Goal: Information Seeking & Learning: Learn about a topic

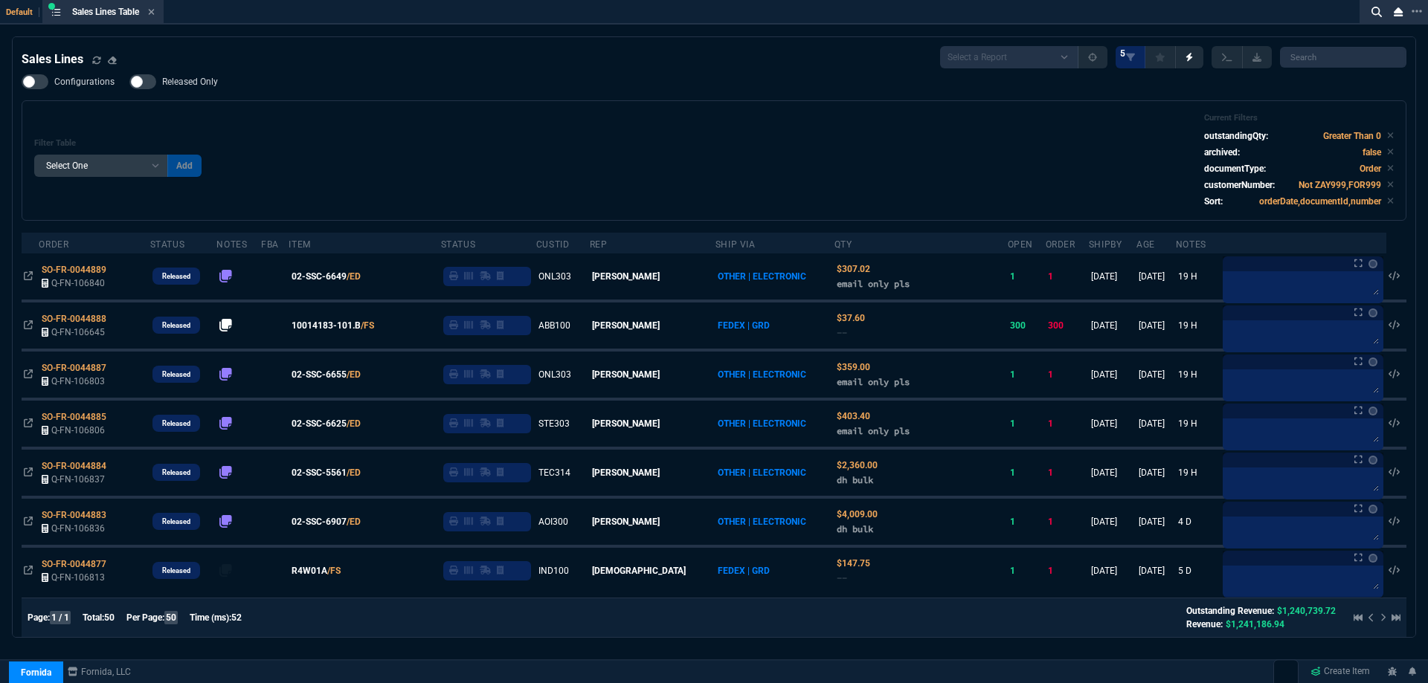
select select
drag, startPoint x: 156, startPoint y: 19, endPoint x: 151, endPoint y: 13, distance: 7.9
click at [156, 19] on div "Sales Lines Table Sales Line" at bounding box center [102, 12] width 115 height 19
click at [151, 13] on icon at bounding box center [151, 11] width 7 height 9
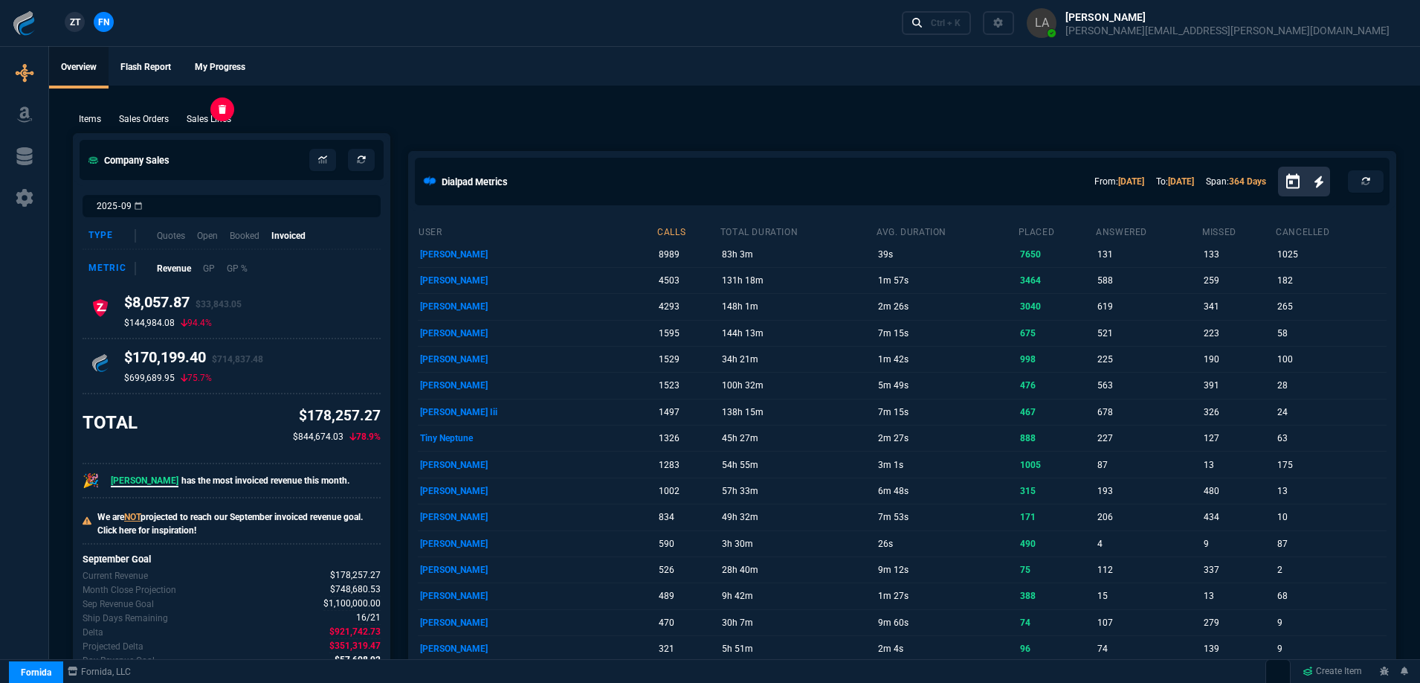
click at [206, 120] on p "Sales Lines" at bounding box center [209, 118] width 45 height 13
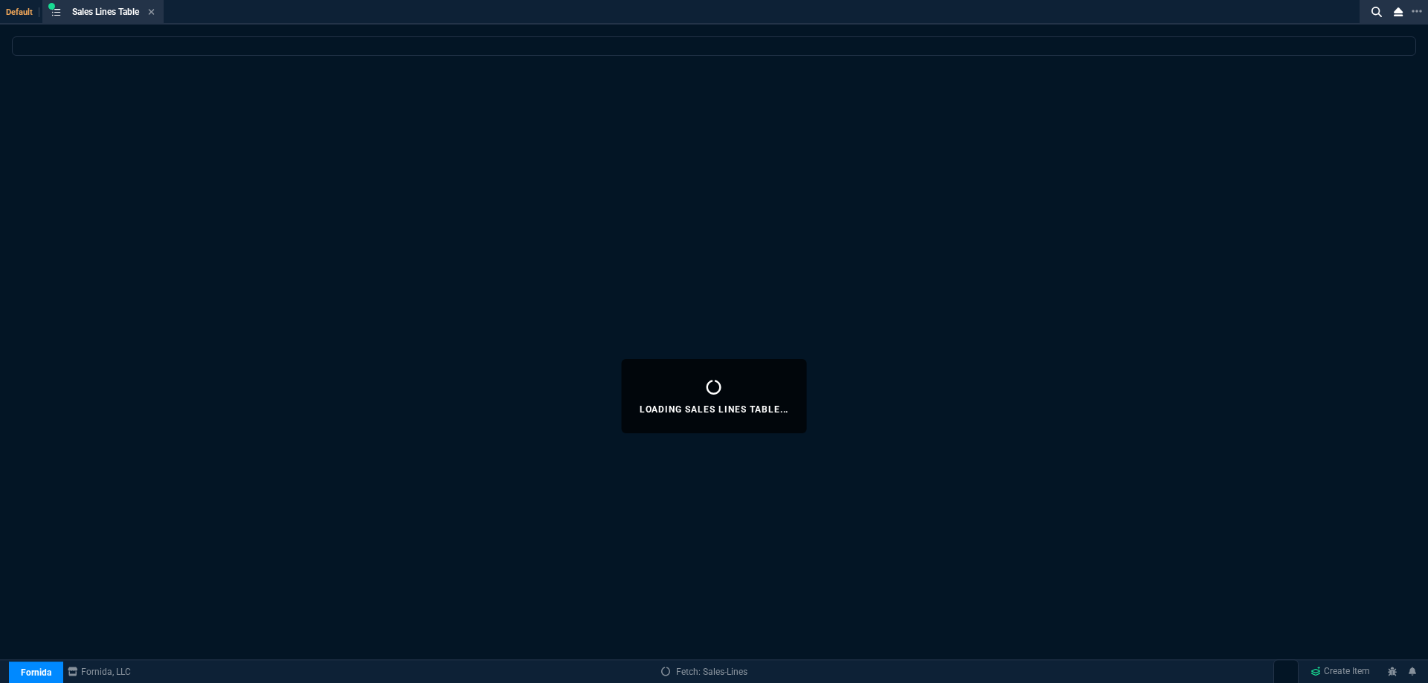
select select
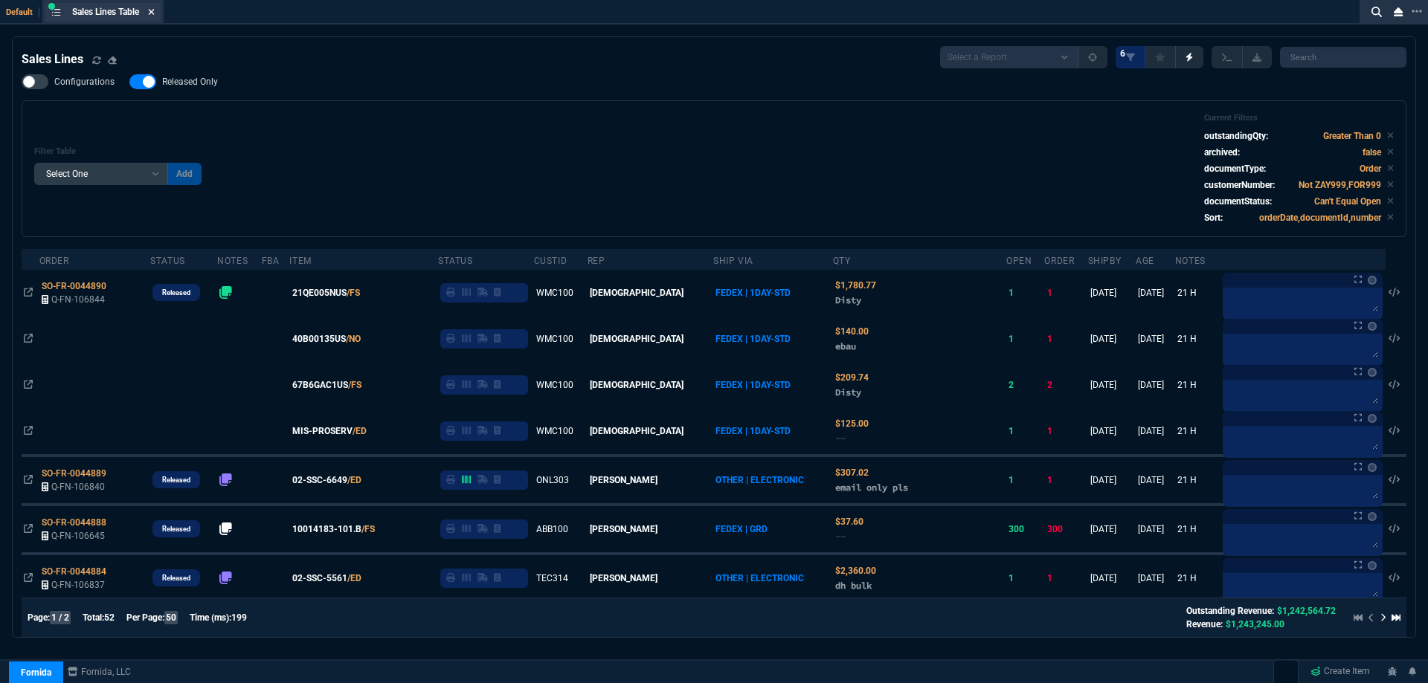
click at [155, 10] on icon at bounding box center [151, 11] width 7 height 9
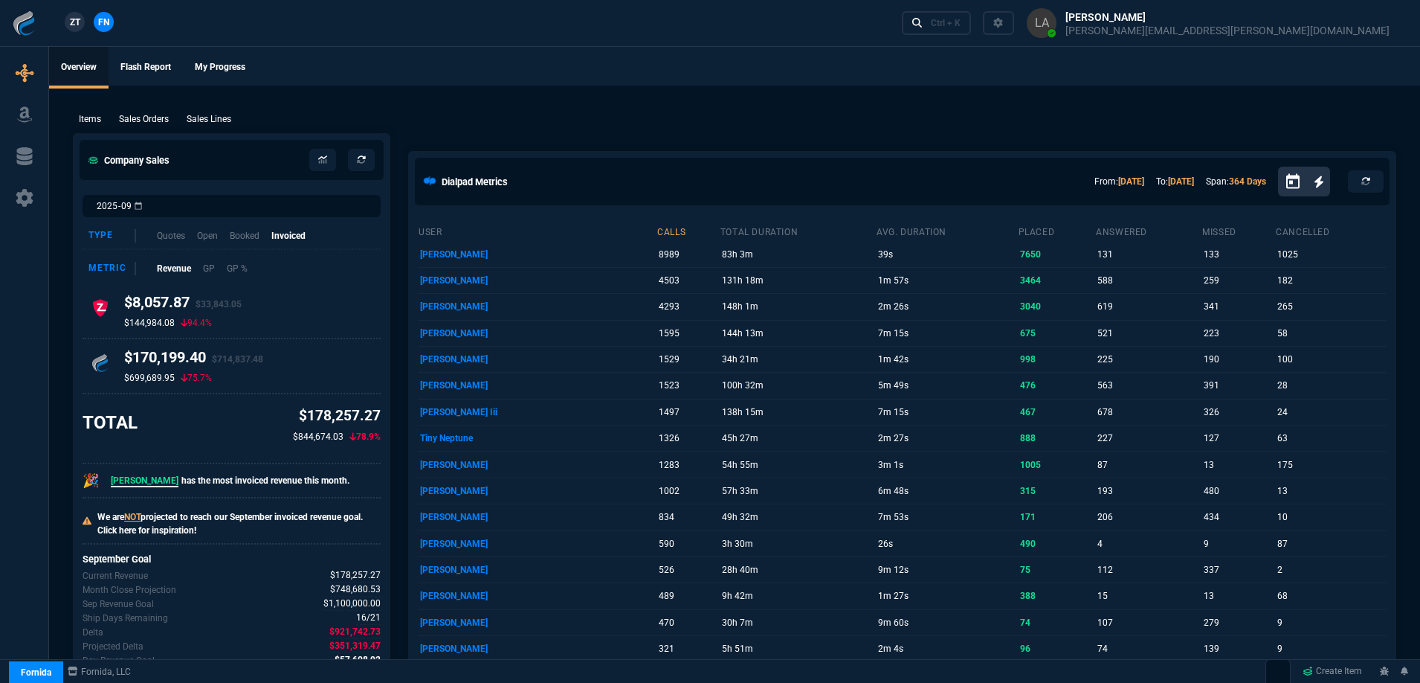
click at [81, 22] on link "ZT" at bounding box center [75, 22] width 20 height 20
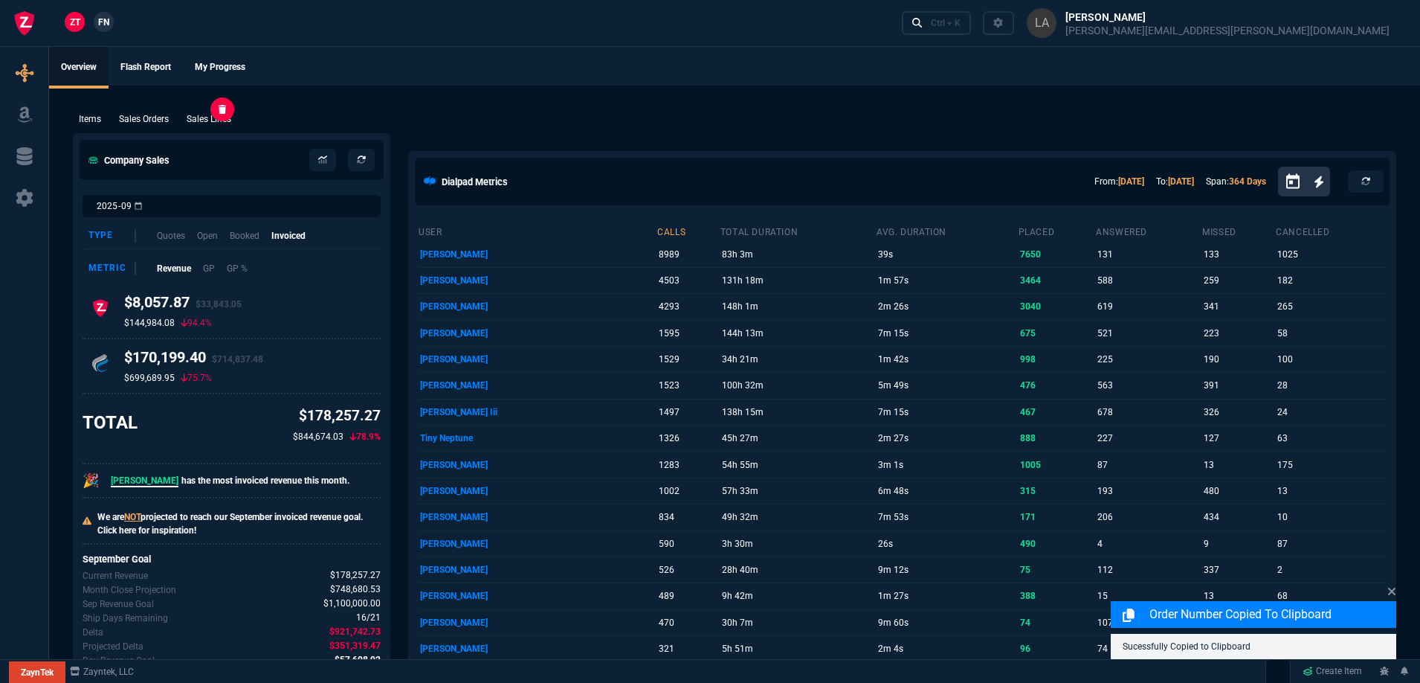
click at [199, 119] on p "Sales Lines" at bounding box center [209, 118] width 45 height 13
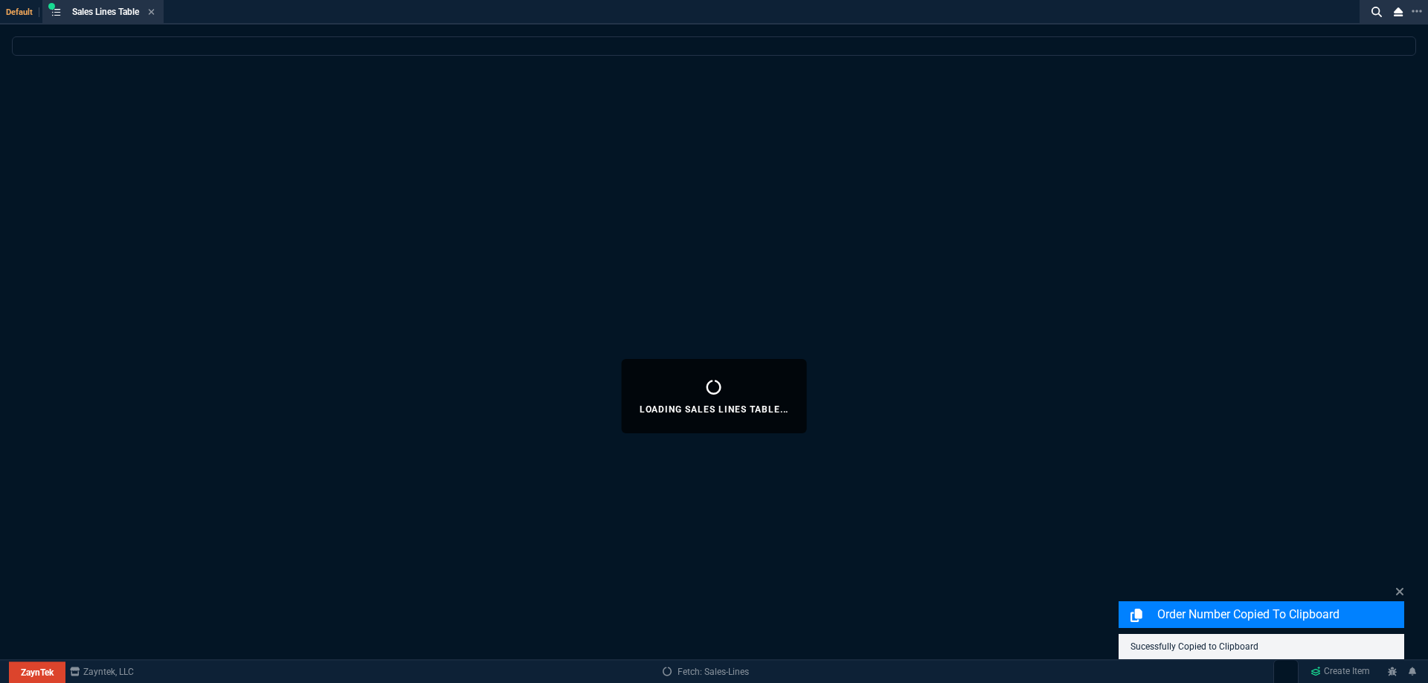
select select
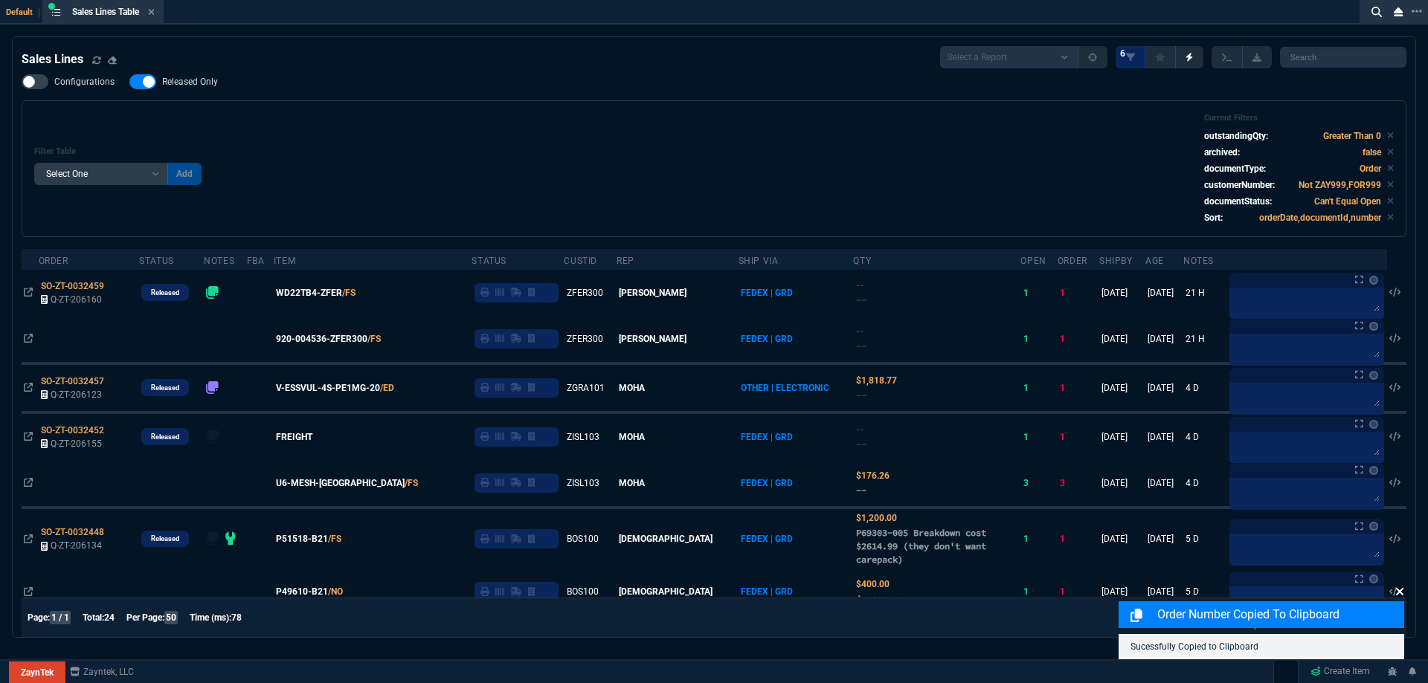
click at [1399, 592] on icon at bounding box center [1399, 591] width 7 height 7
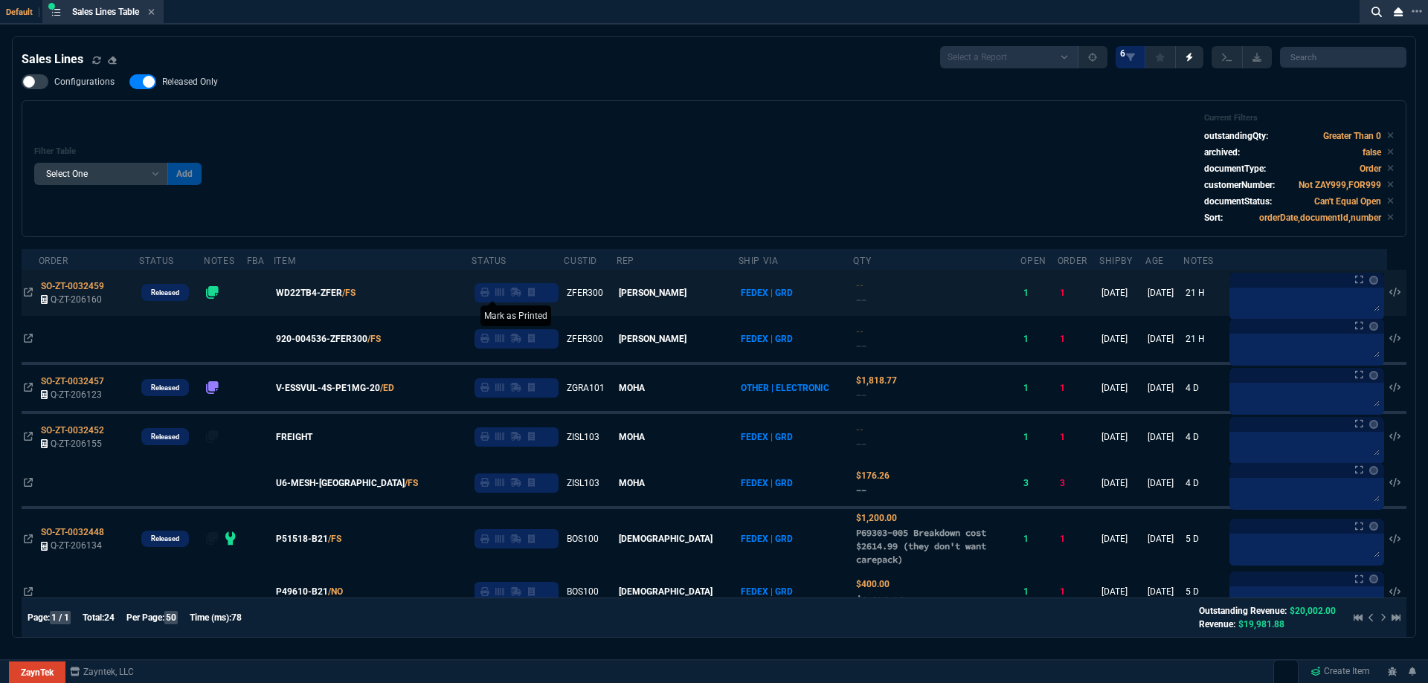
click at [489, 297] on icon at bounding box center [484, 292] width 9 height 9
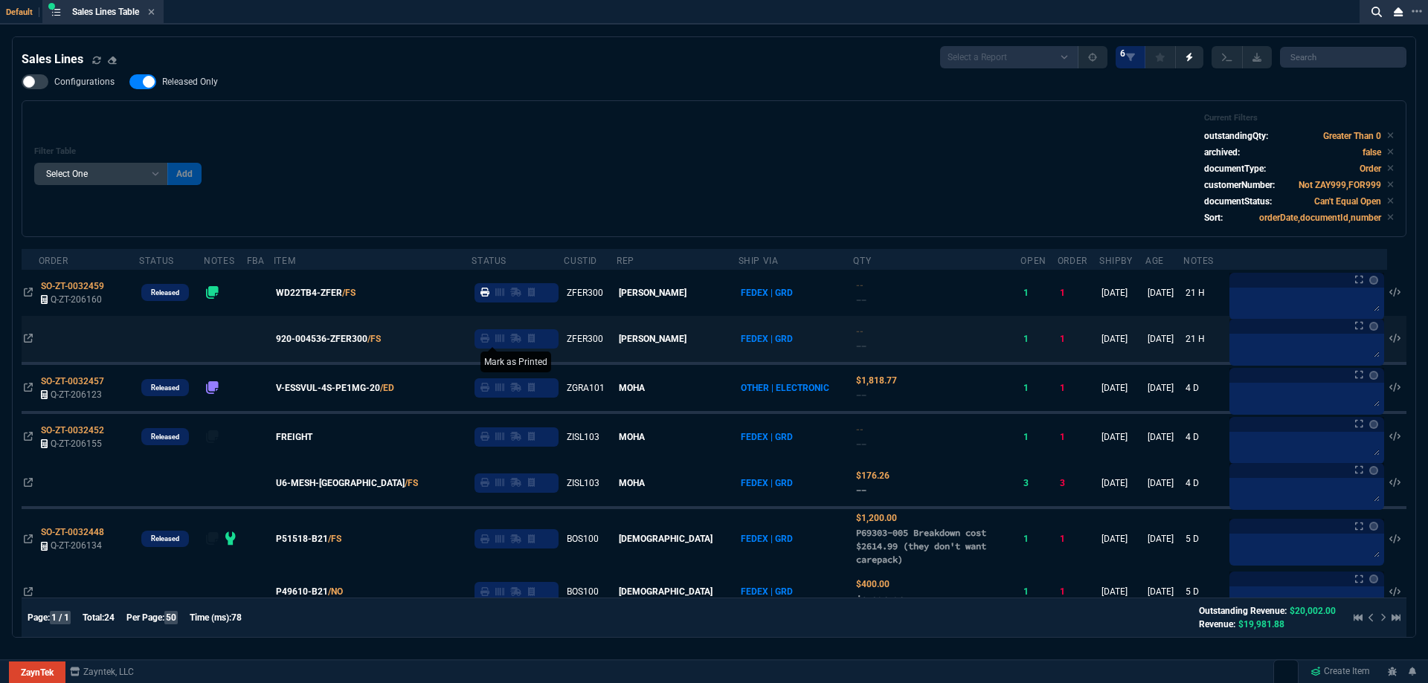
click at [489, 342] on icon at bounding box center [484, 338] width 9 height 9
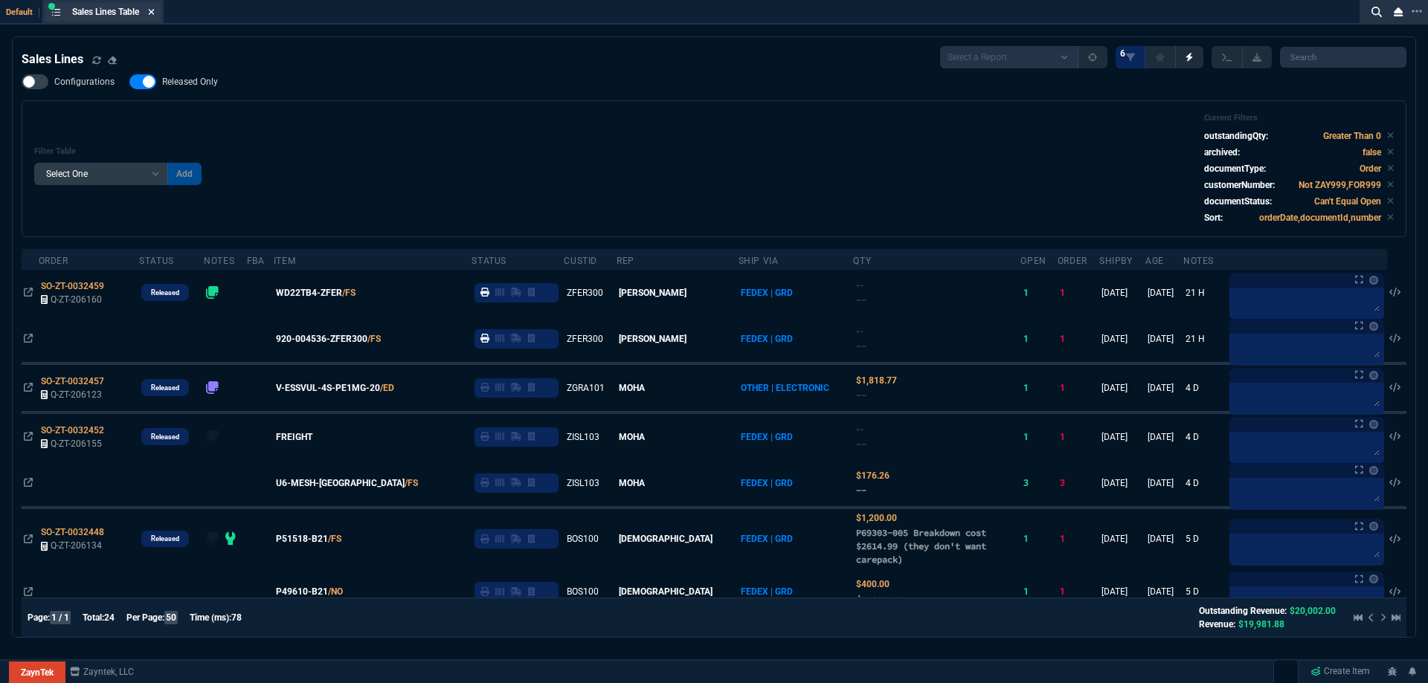
click at [154, 13] on icon at bounding box center [152, 12] width 6 height 6
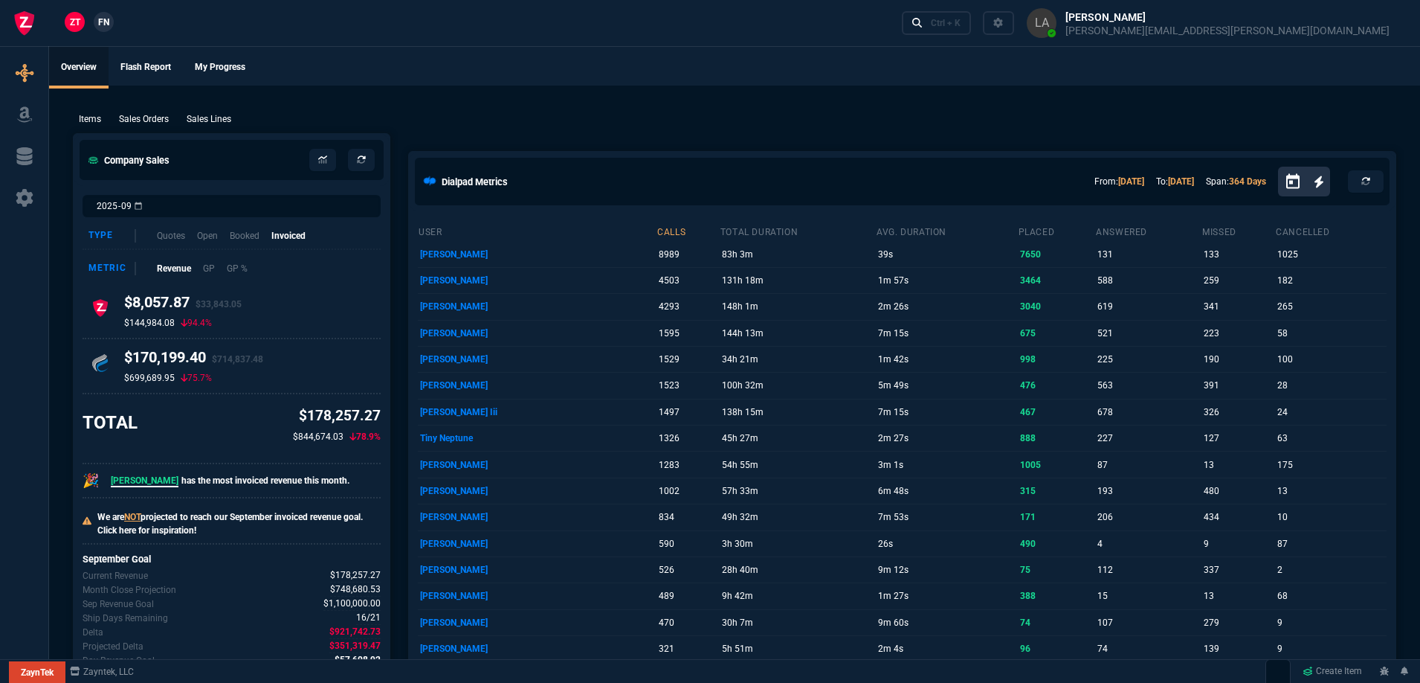
click at [104, 26] on span "FN" at bounding box center [103, 22] width 11 height 13
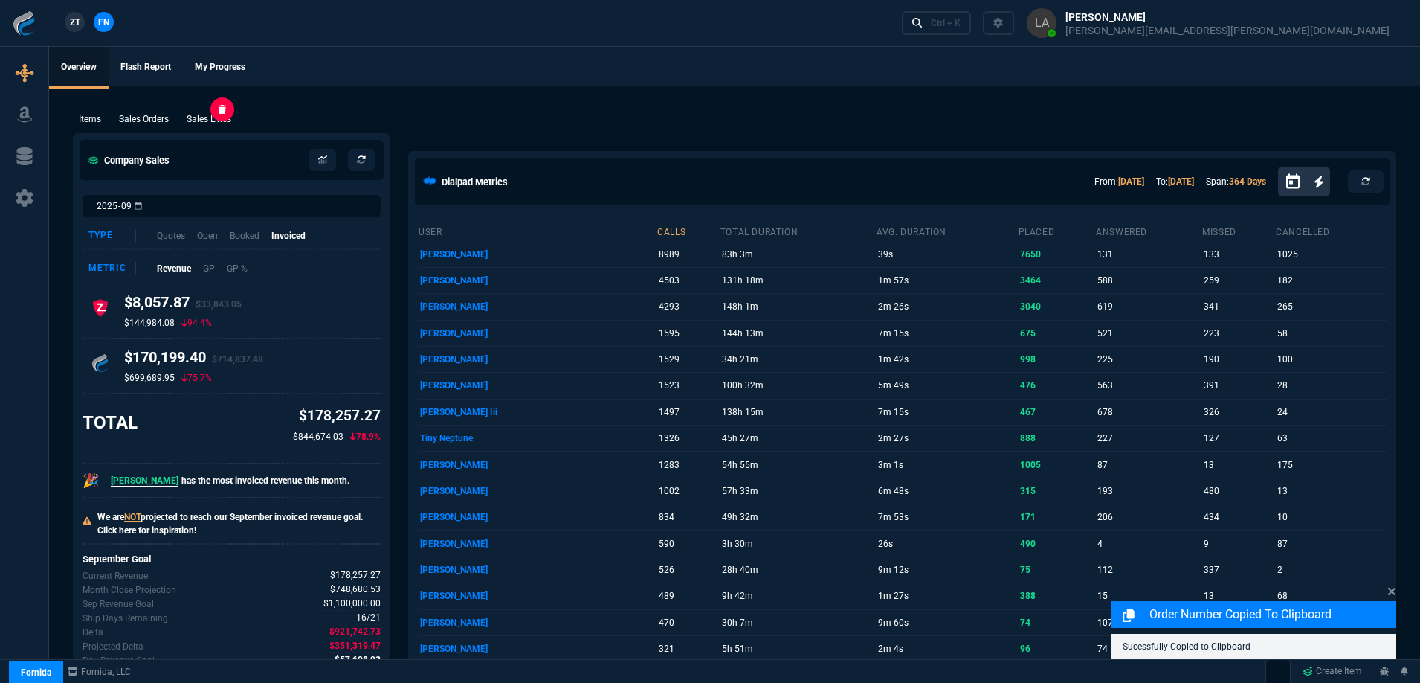
click at [216, 120] on p "Sales Lines" at bounding box center [209, 118] width 45 height 13
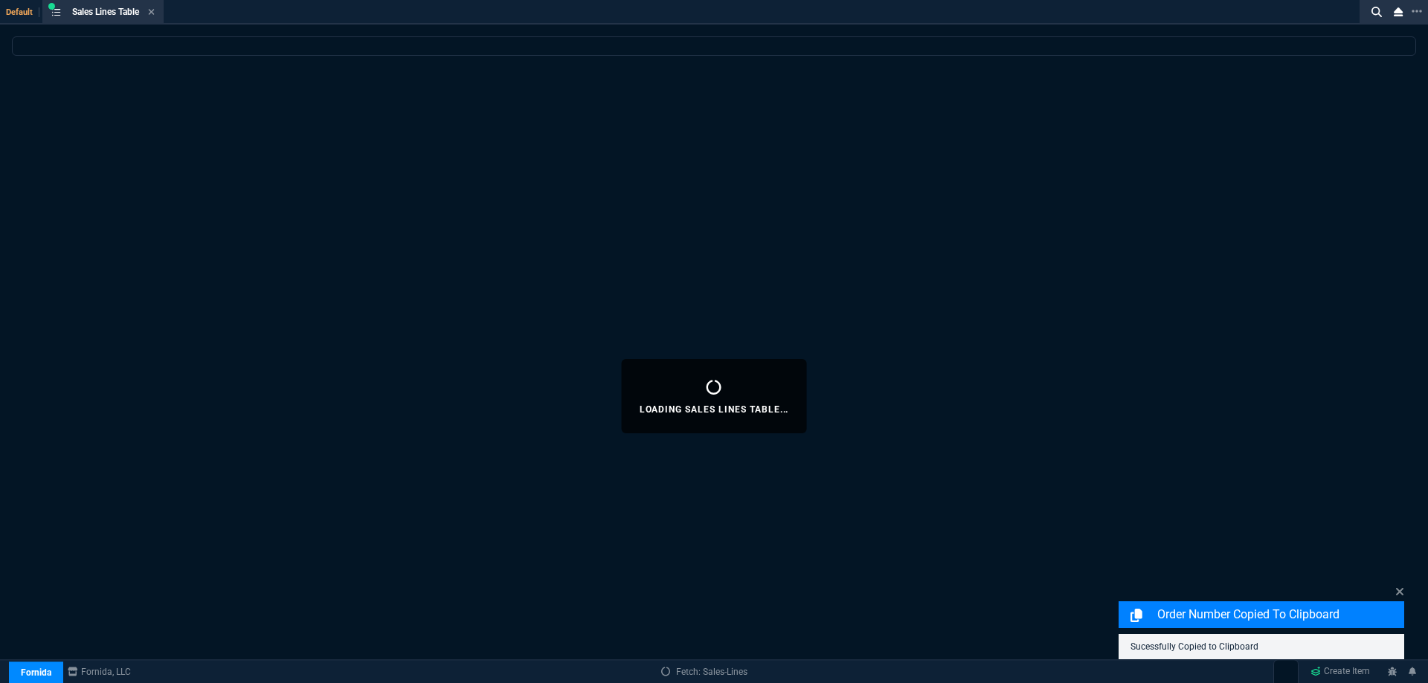
select select
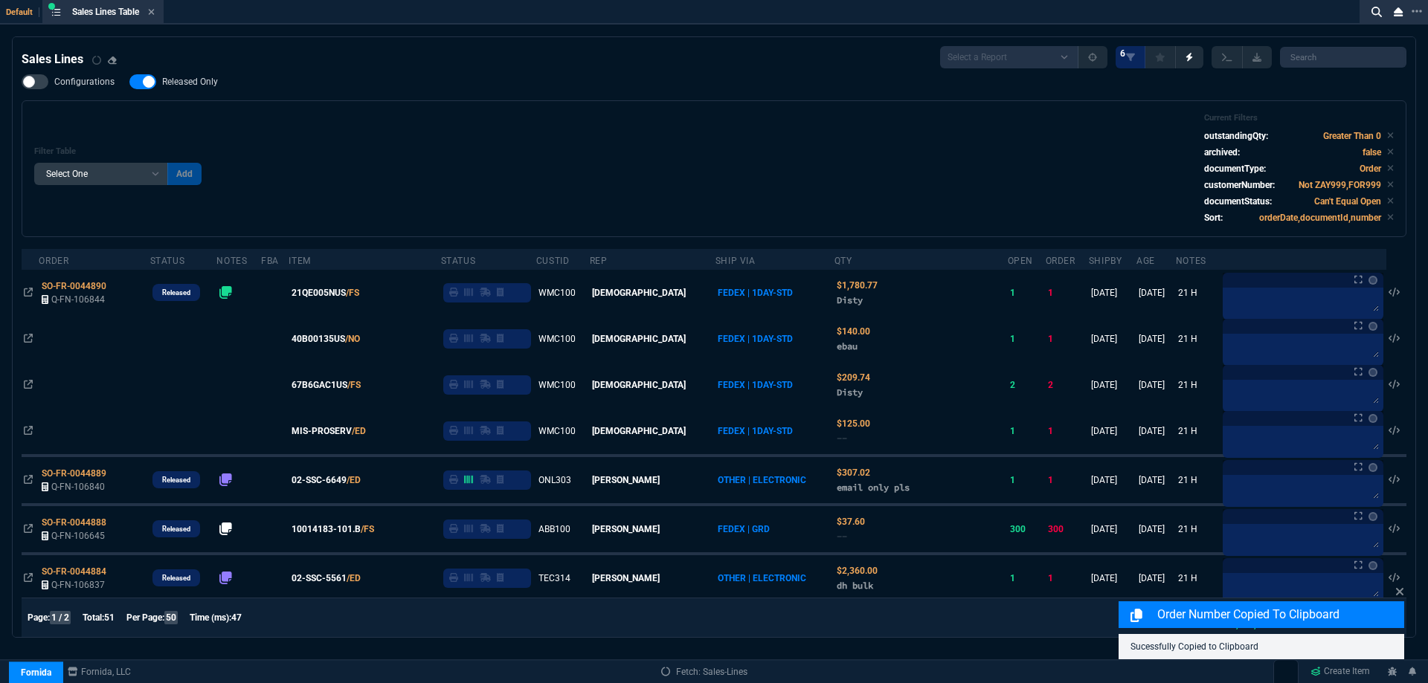
click at [177, 83] on span "Released Only" at bounding box center [190, 82] width 56 height 12
click at [129, 83] on input "Released Only" at bounding box center [129, 82] width 1 height 1
checkbox input "false"
click at [494, 111] on div "Filter Table Select One Add Filter () Age () ATS () Cond (itemVariantCode) Cust…" at bounding box center [714, 168] width 1384 height 137
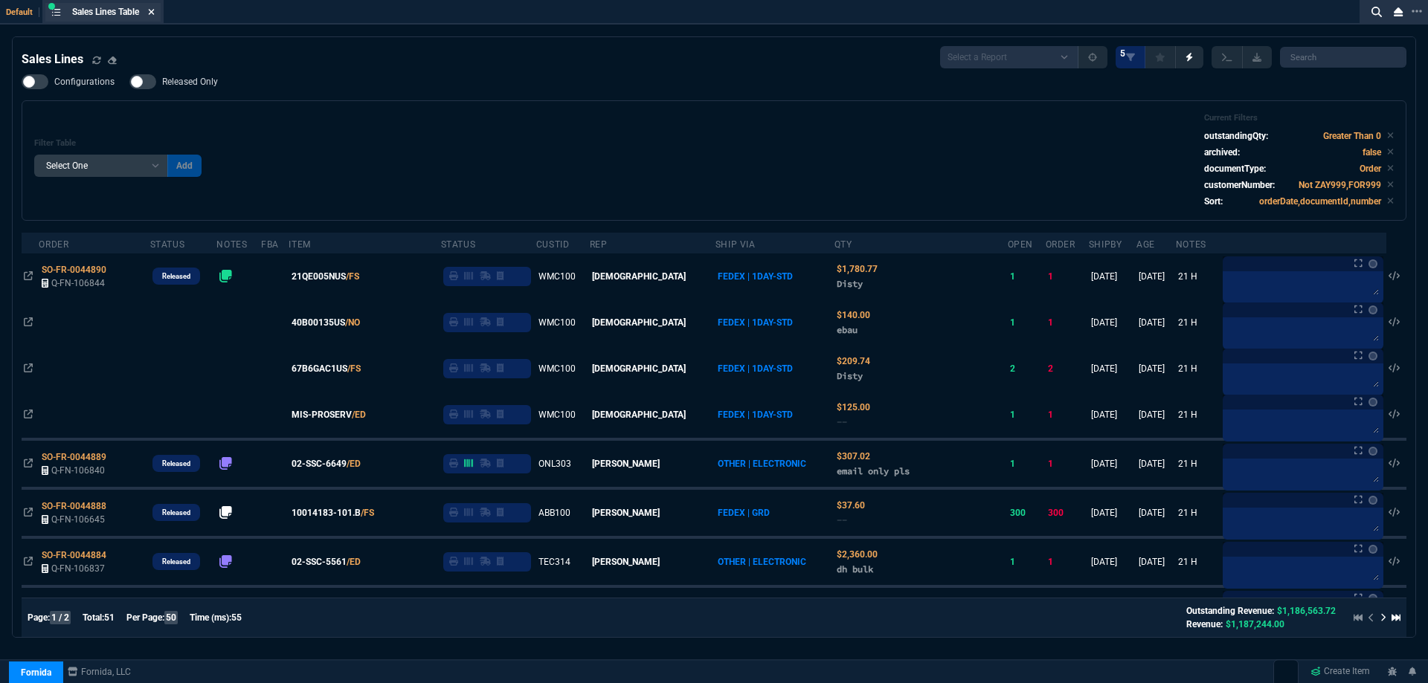
click at [155, 14] on icon at bounding box center [151, 11] width 7 height 9
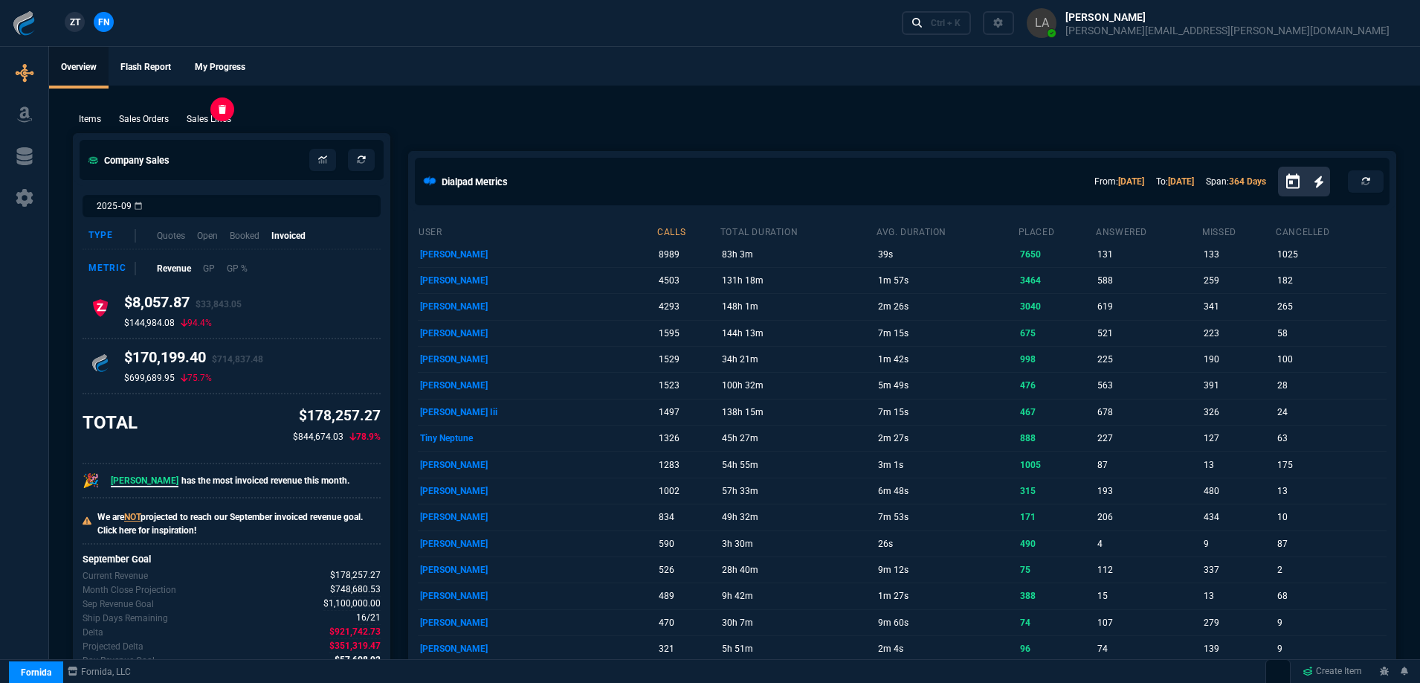
click at [216, 120] on p "Sales Lines" at bounding box center [209, 118] width 45 height 13
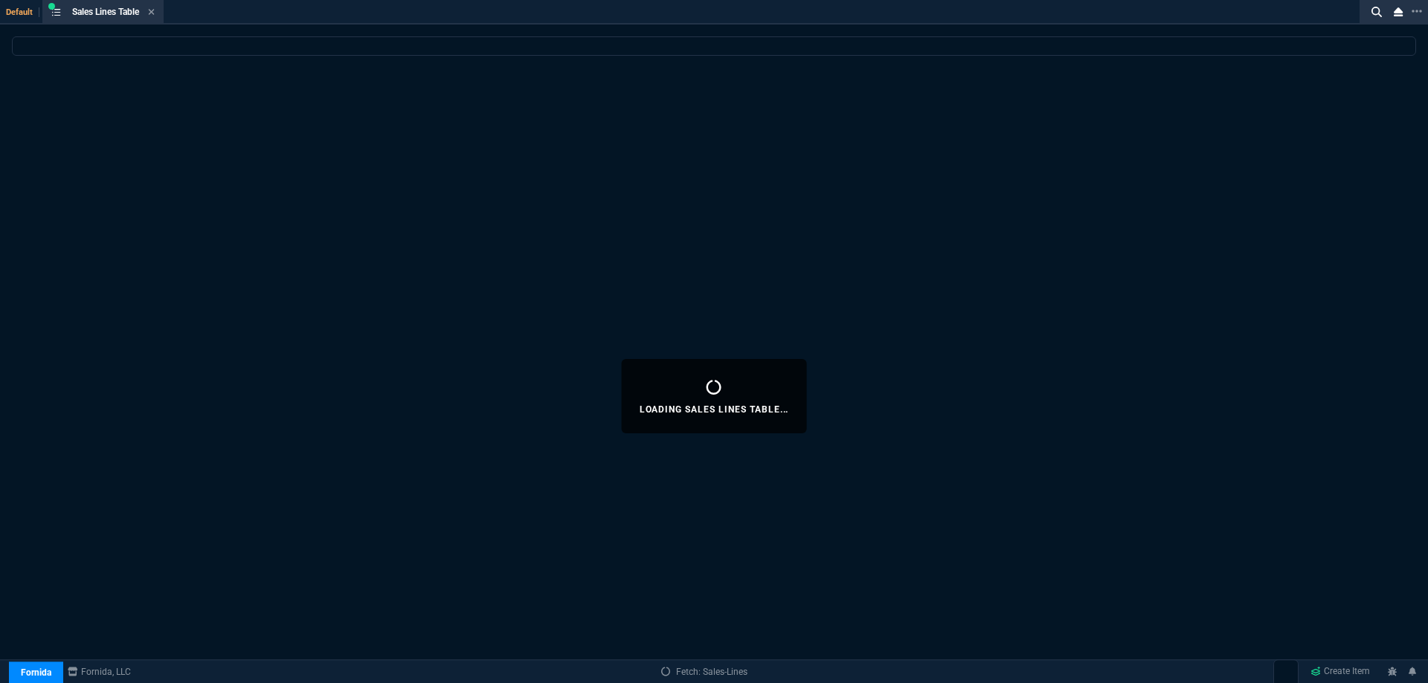
select select
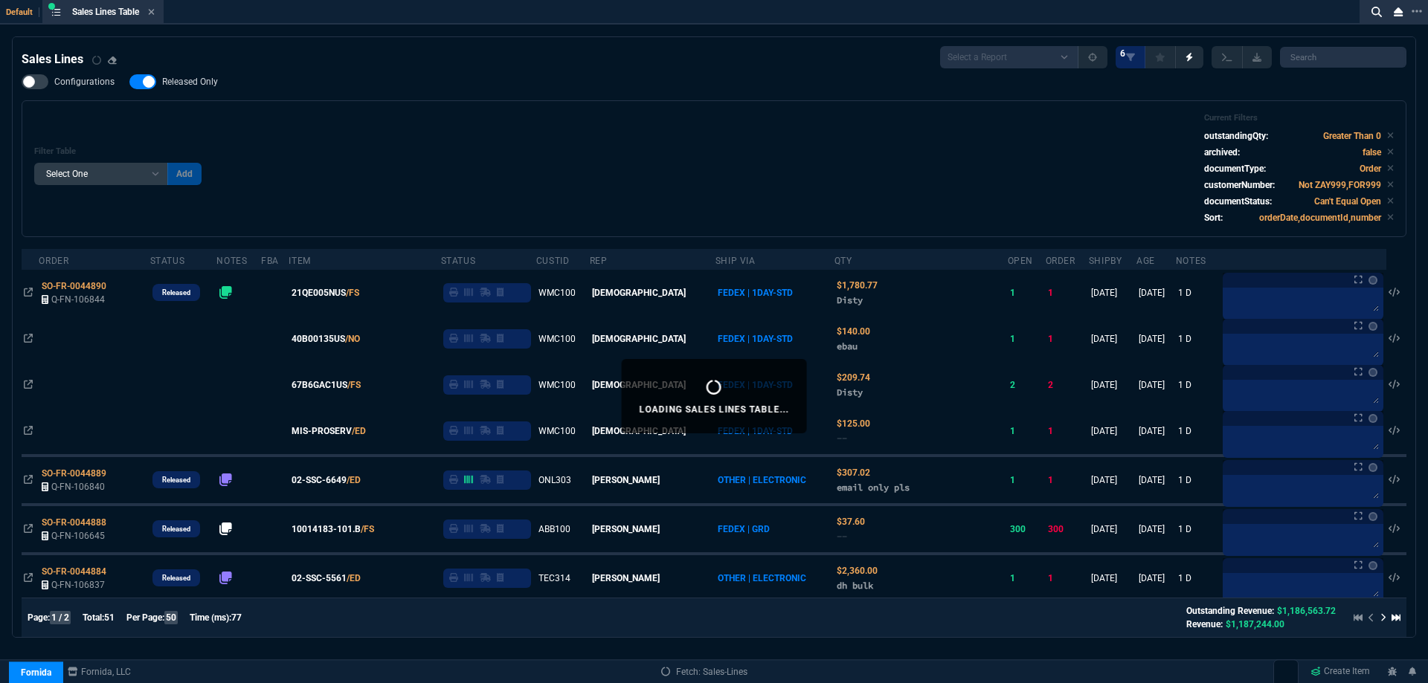
click at [195, 83] on span "Released Only" at bounding box center [190, 82] width 56 height 12
click at [129, 83] on input "Released Only" at bounding box center [129, 82] width 1 height 1
checkbox input "false"
click at [577, 105] on div "Filter Table Select One Add Filter () Age () ATS () Cond (itemVariantCode) Cust…" at bounding box center [714, 168] width 1384 height 137
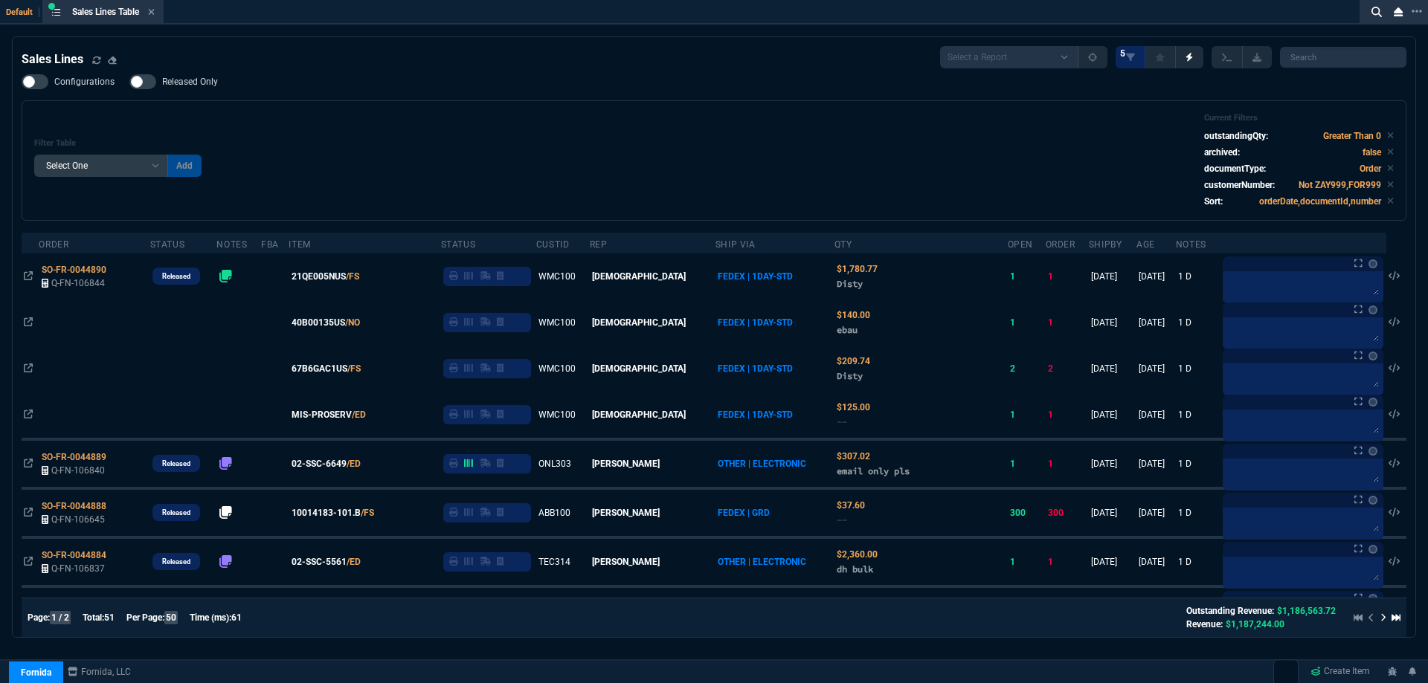
click at [154, 11] on icon at bounding box center [152, 12] width 6 height 6
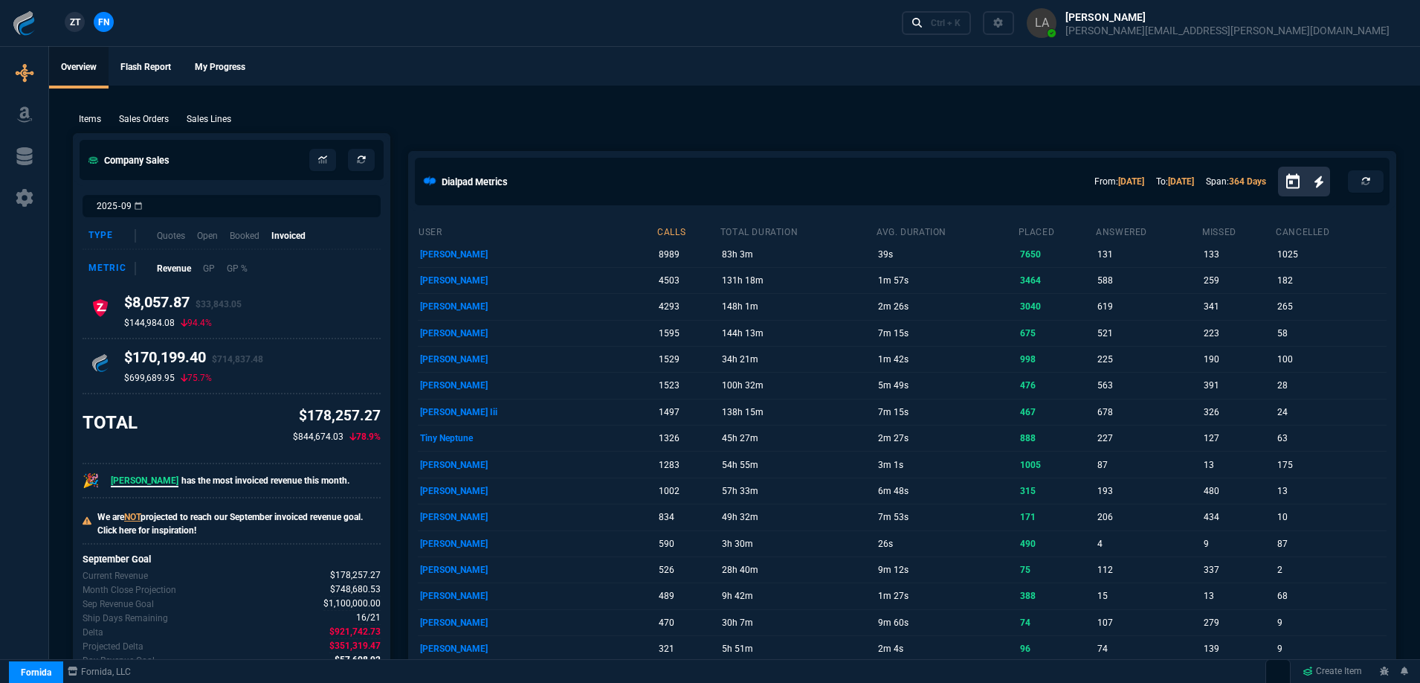
click at [80, 21] on span "ZT" at bounding box center [75, 22] width 10 height 13
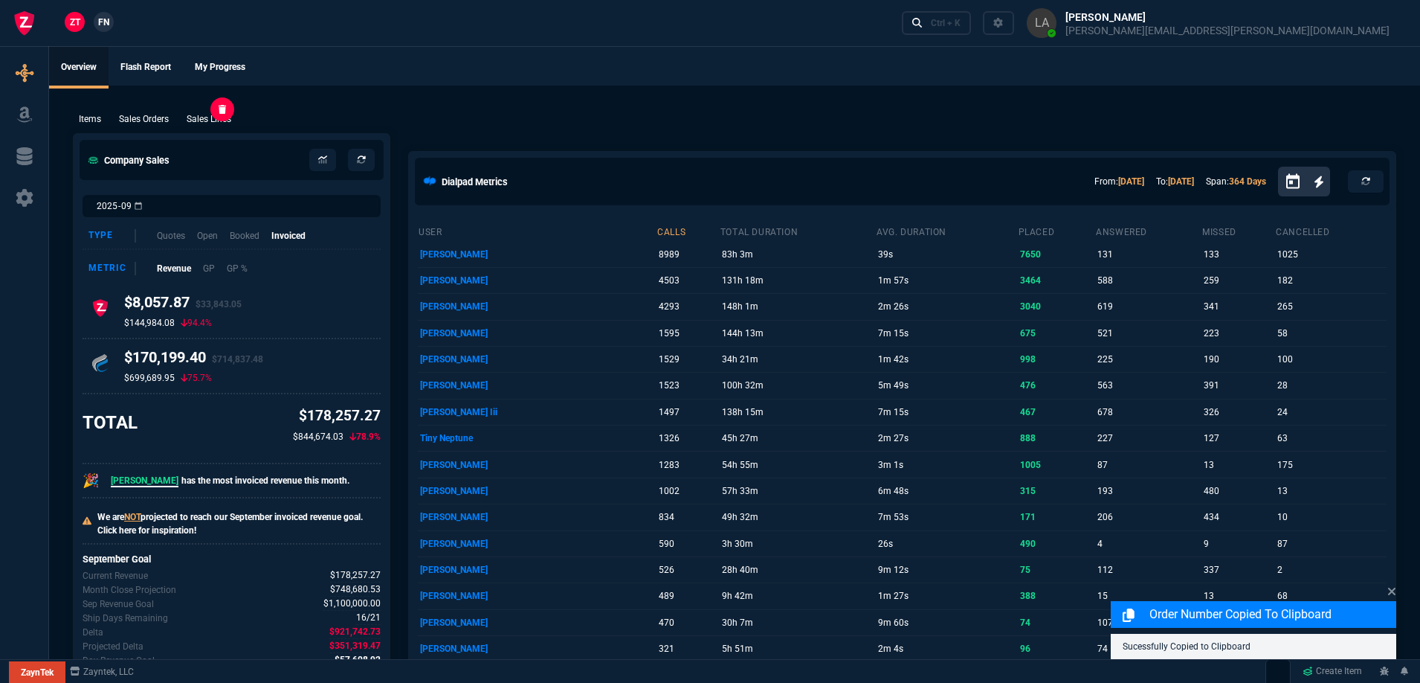
click at [203, 118] on p "Sales Lines" at bounding box center [209, 118] width 45 height 13
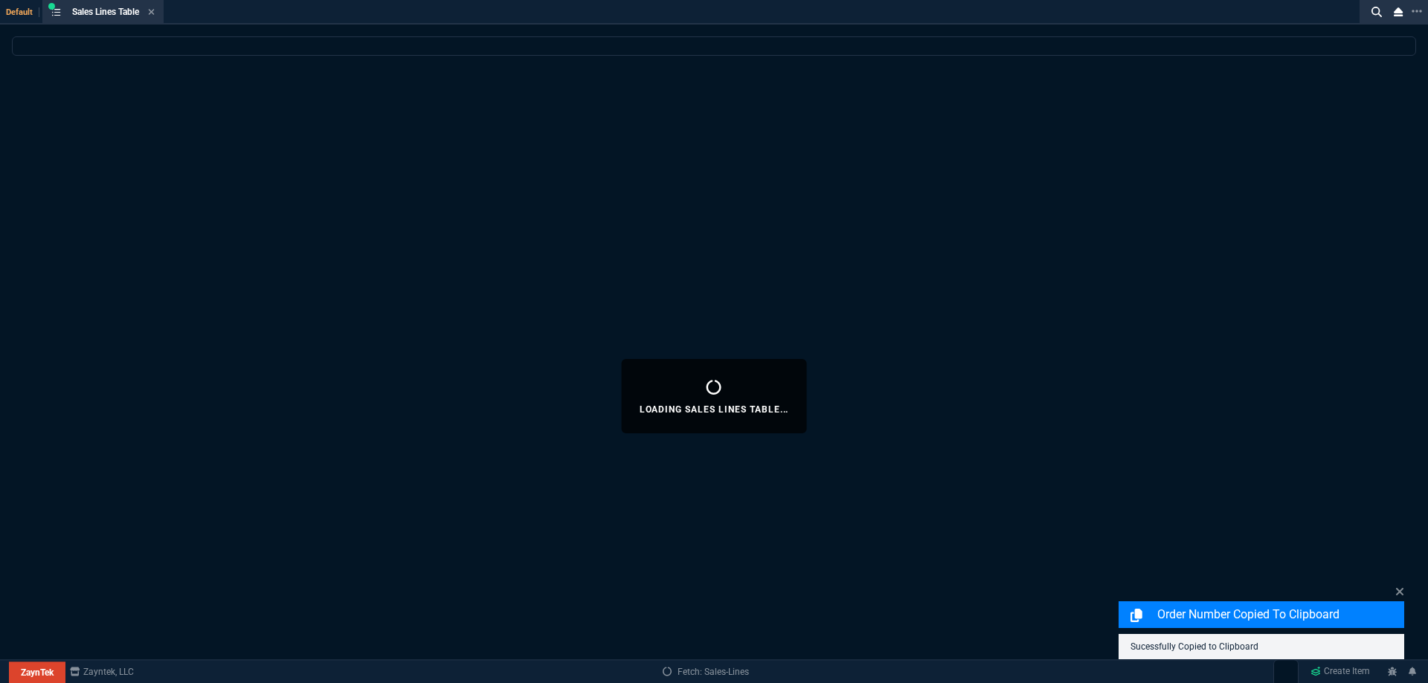
select select
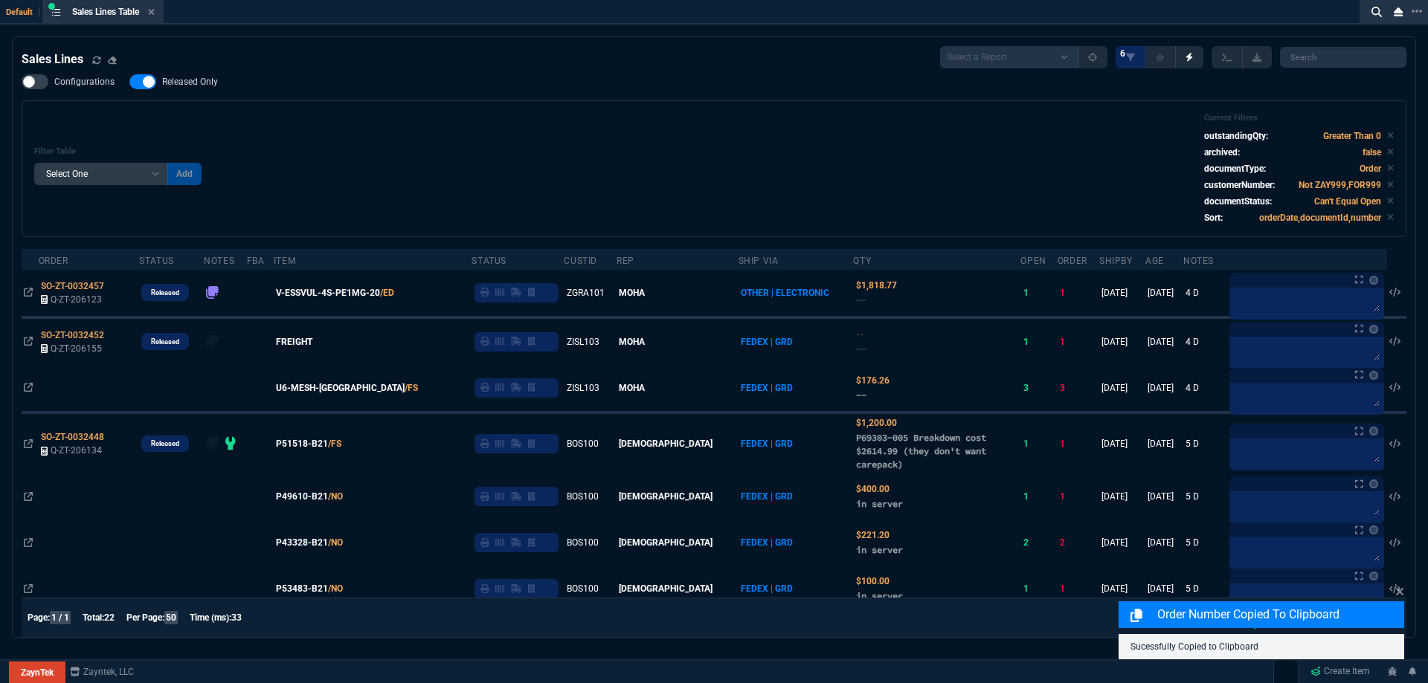
click at [190, 80] on span "Released Only" at bounding box center [190, 82] width 56 height 12
click at [129, 82] on input "Released Only" at bounding box center [129, 82] width 1 height 1
click at [404, 109] on div "Filter Table Select One Add Filter () Age () ATS () Cond (itemVariantCode) Cust…" at bounding box center [714, 168] width 1384 height 137
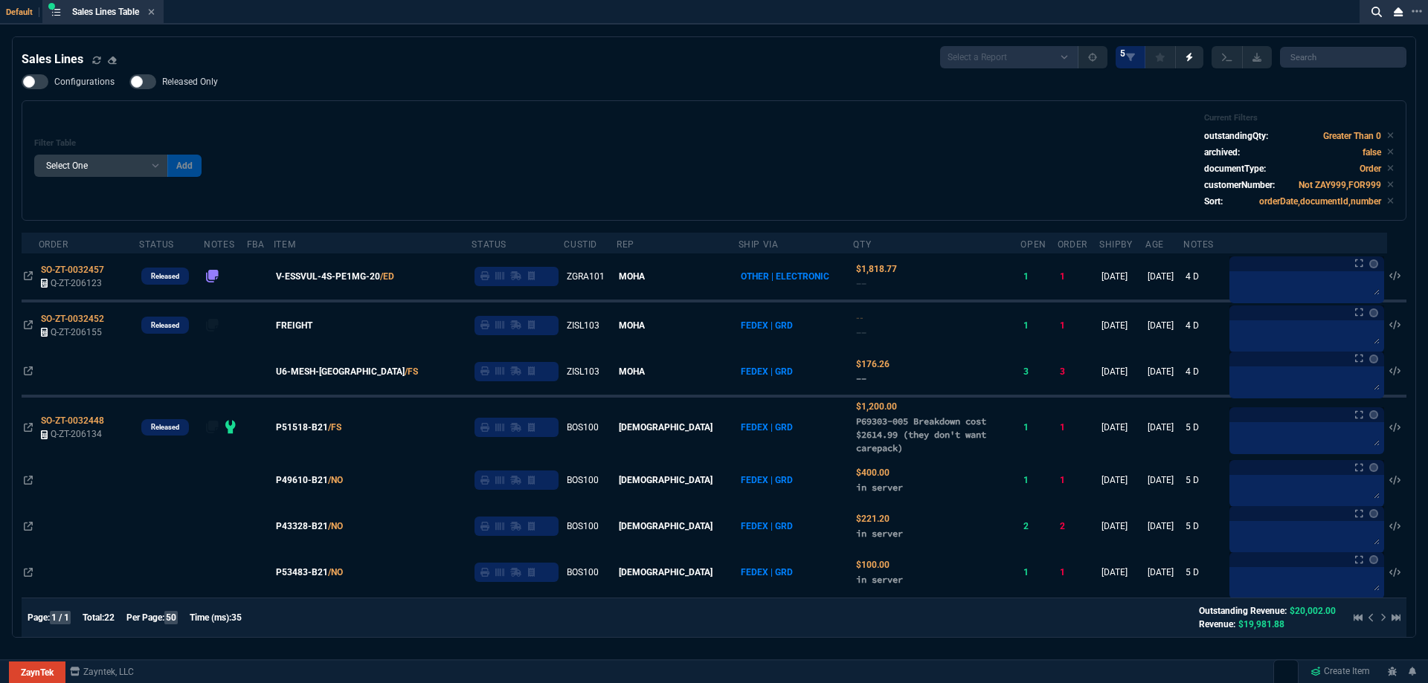
click at [190, 76] on label "Released Only" at bounding box center [180, 81] width 103 height 15
click at [129, 82] on input "Released Only" at bounding box center [129, 82] width 1 height 1
click at [585, 113] on div "Filter Table Select One Add Filter () Age () ATS () Cond (itemVariantCode) Cust…" at bounding box center [714, 160] width 1384 height 120
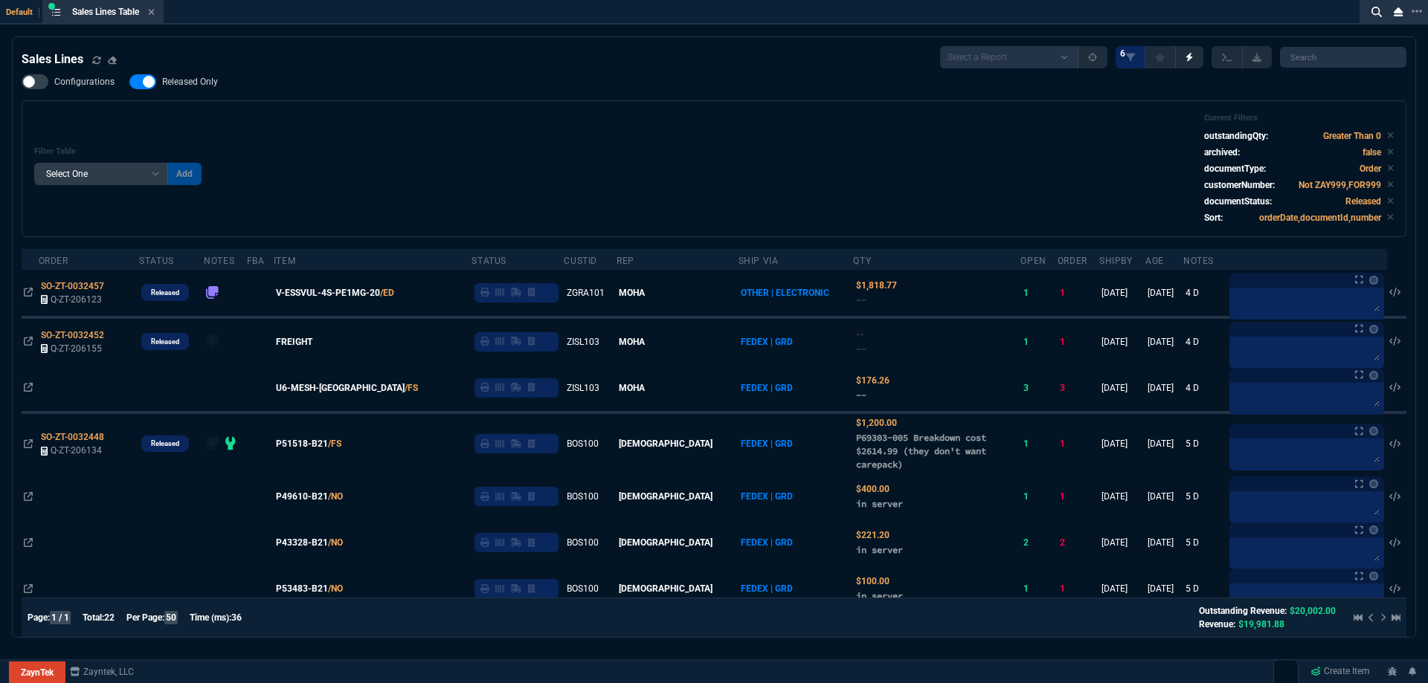
click at [178, 81] on span "Released Only" at bounding box center [190, 82] width 56 height 12
click at [129, 82] on input "Released Only" at bounding box center [129, 82] width 1 height 1
checkbox input "false"
click at [546, 132] on div "Filter Table Select One Add Filter () Age () ATS () Cond (itemVariantCode) Cust…" at bounding box center [713, 169] width 1359 height 112
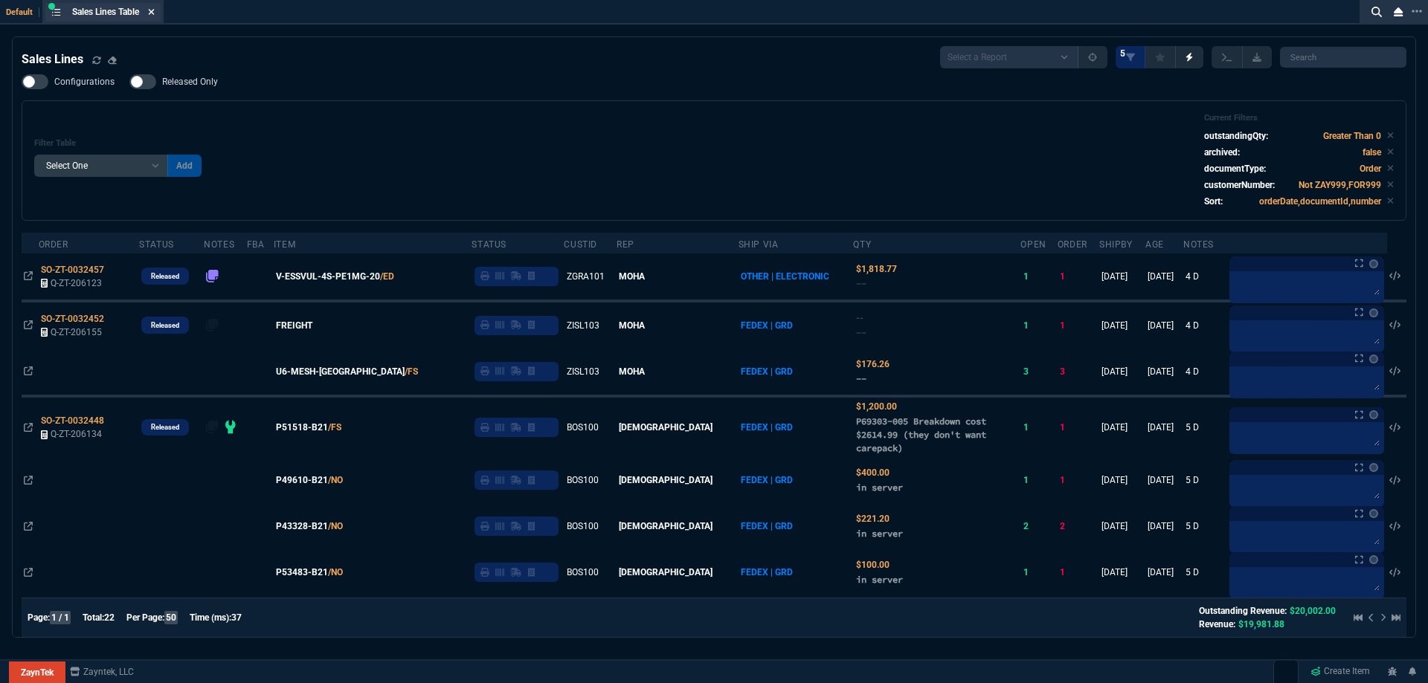
click at [152, 12] on icon at bounding box center [151, 11] width 7 height 9
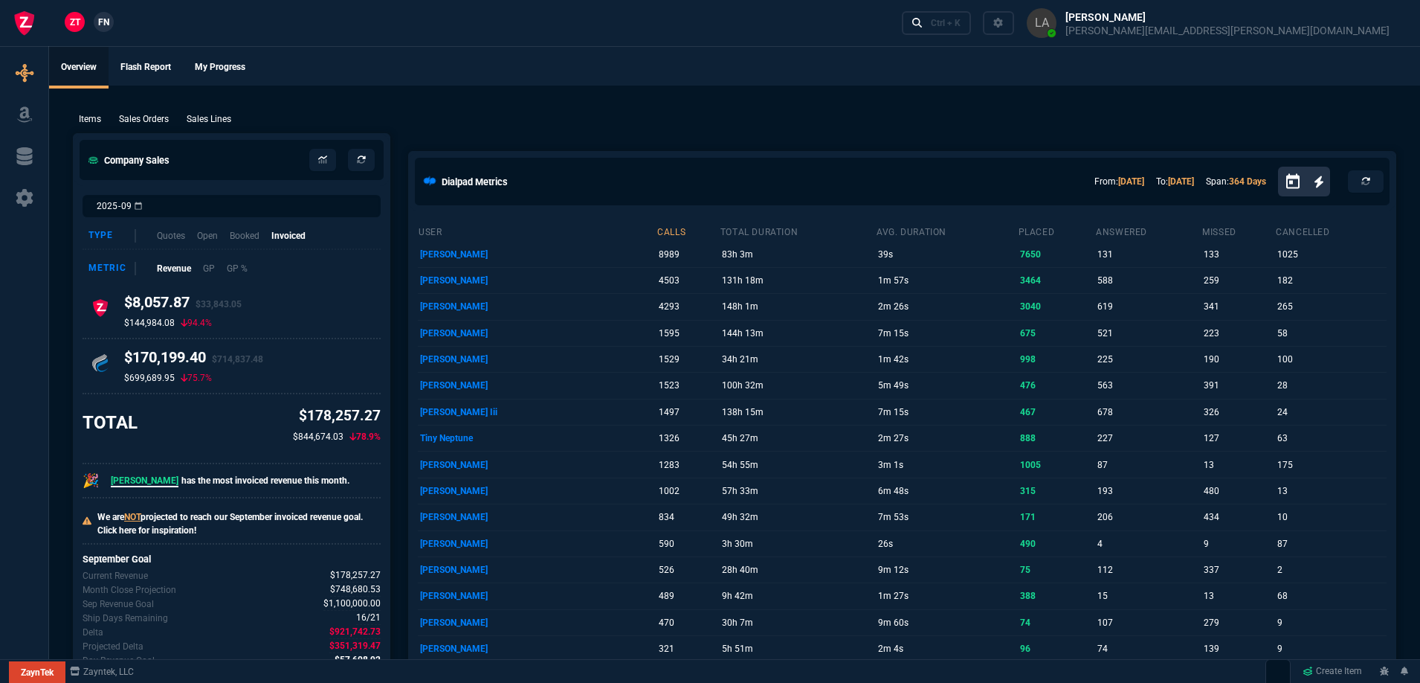
click at [103, 22] on span "FN" at bounding box center [103, 22] width 11 height 13
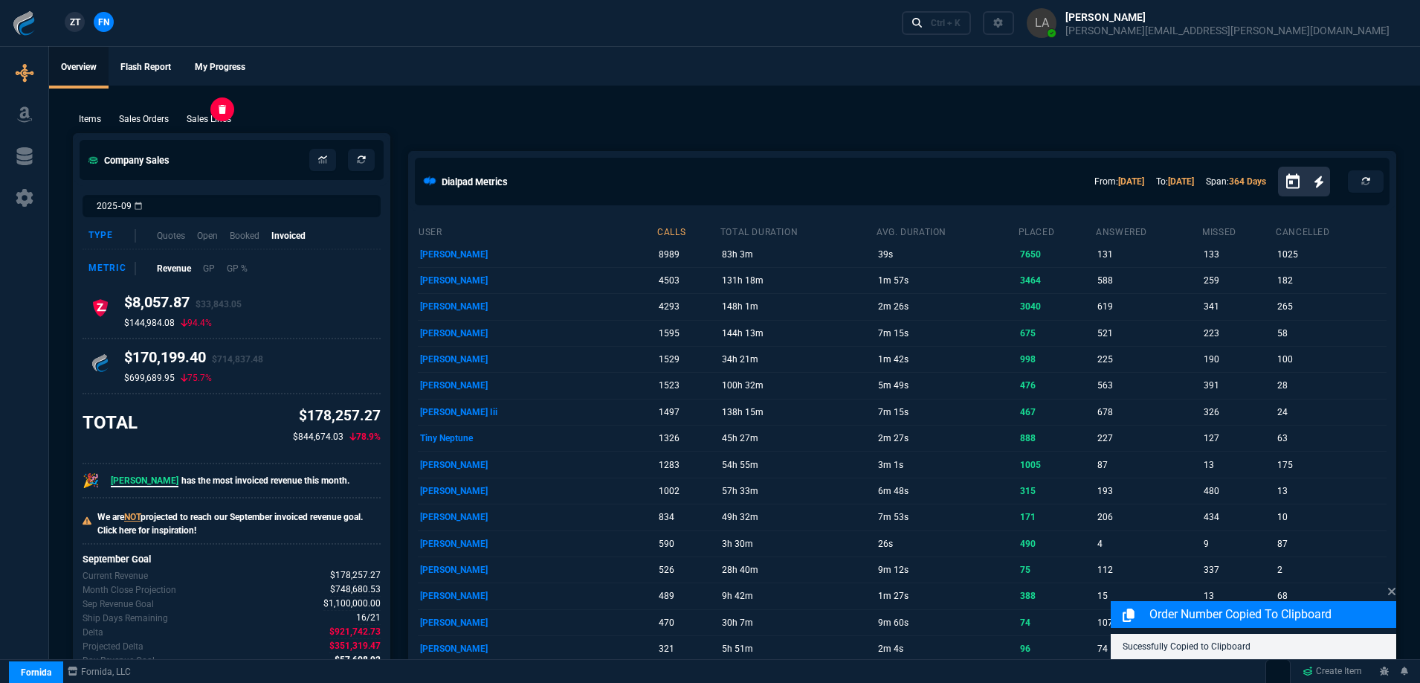
click at [220, 119] on p "Sales Lines" at bounding box center [209, 118] width 45 height 13
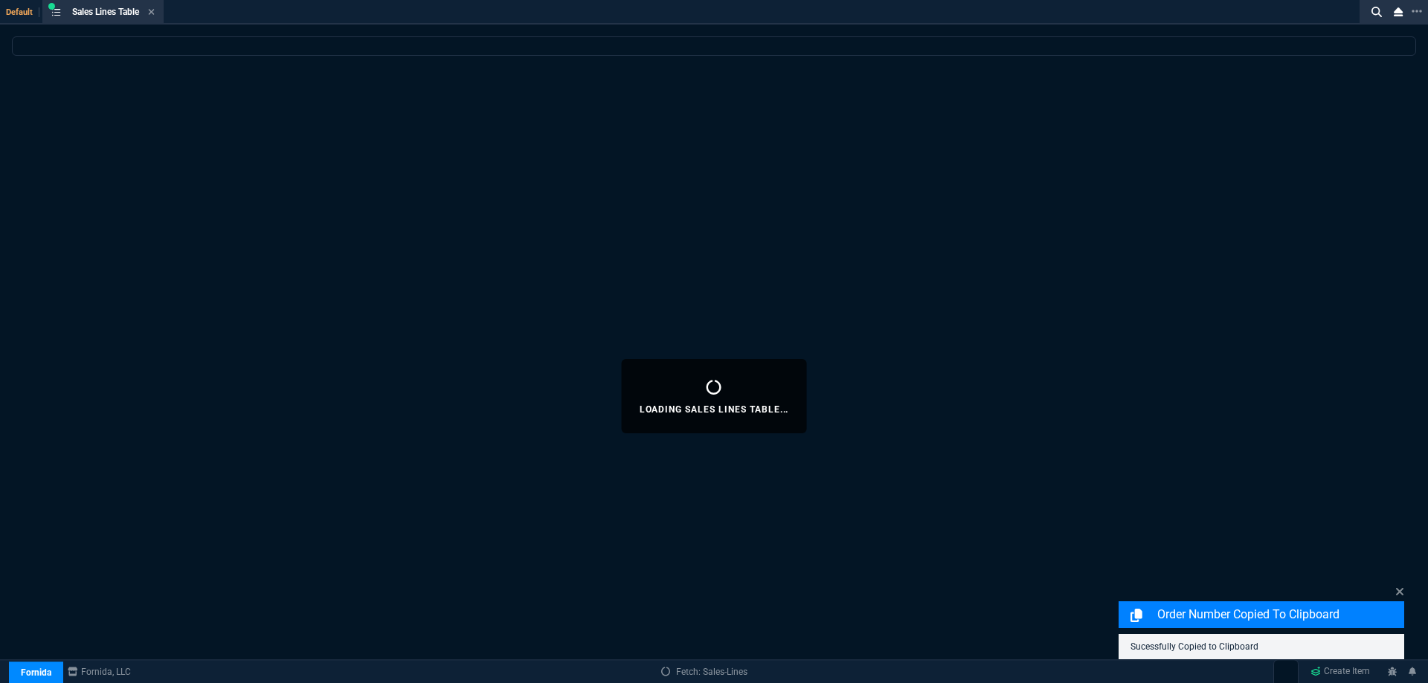
select select
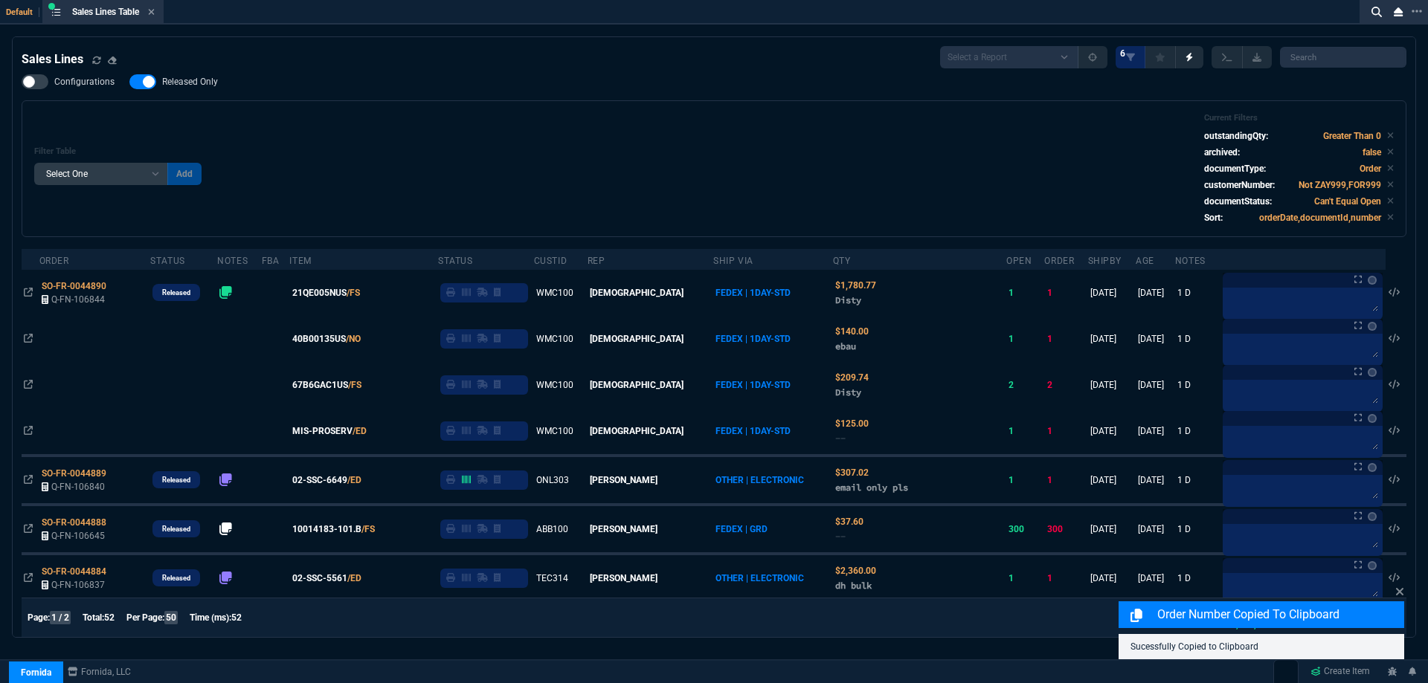
click at [190, 81] on span "Released Only" at bounding box center [190, 82] width 56 height 12
click at [129, 82] on input "Released Only" at bounding box center [129, 82] width 1 height 1
checkbox input "false"
click at [602, 133] on div "Filter Table Select One Add Filter () Age () ATS () Cond (itemVariantCode) Cust…" at bounding box center [713, 169] width 1359 height 112
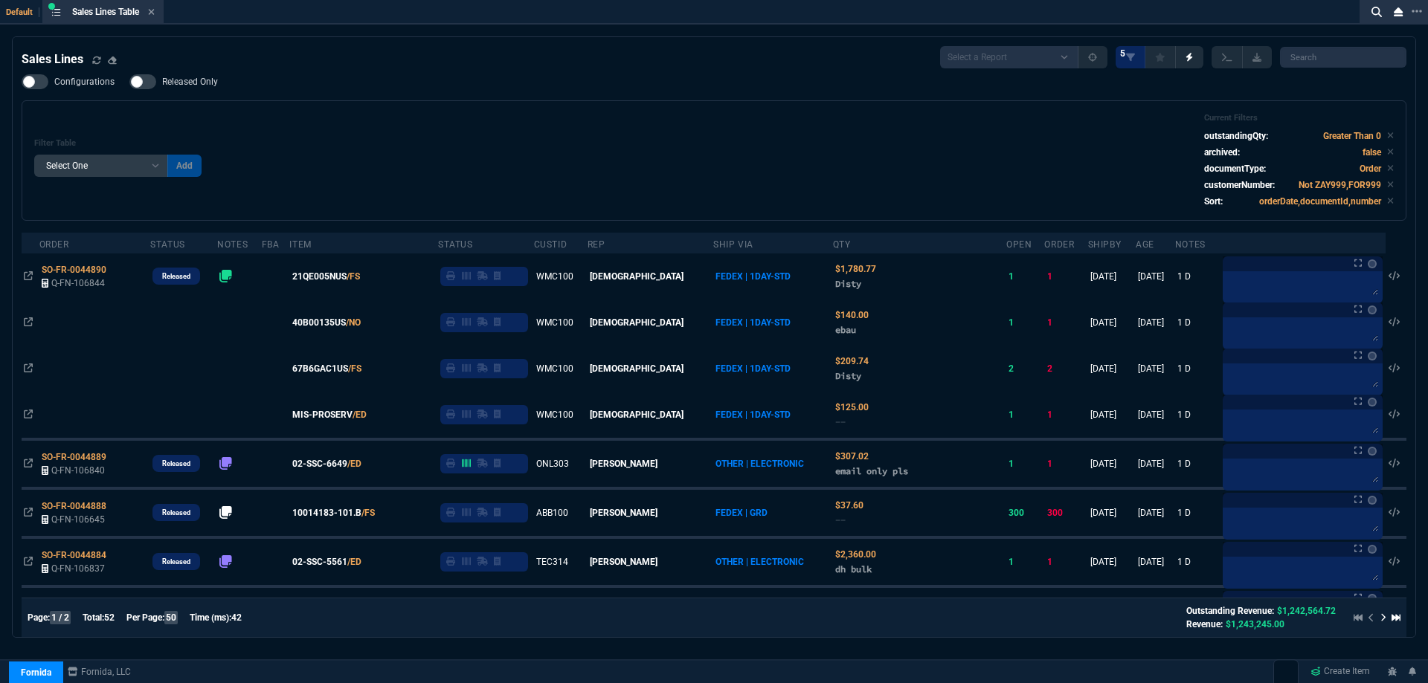
click at [152, 13] on icon at bounding box center [152, 12] width 6 height 6
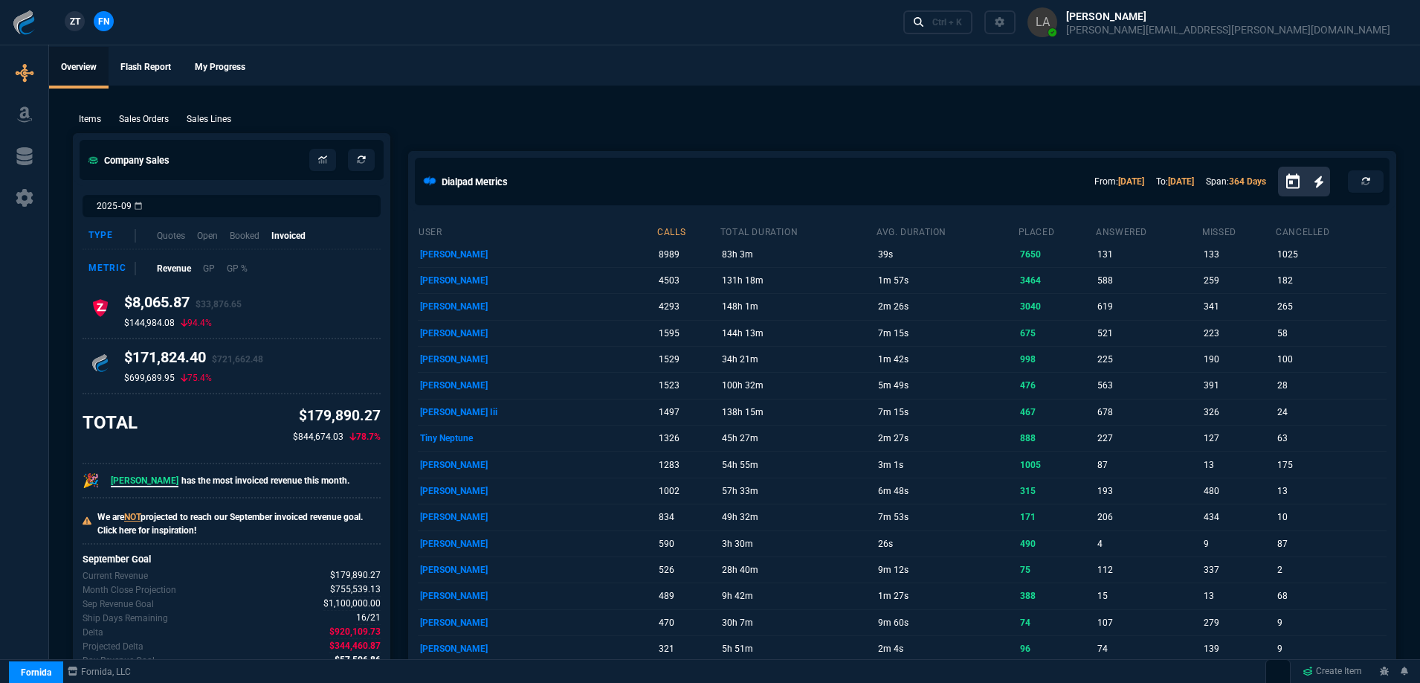
click at [541, 62] on ul "Overview Flash Report My Progress" at bounding box center [734, 66] width 1371 height 39
click at [210, 113] on p "Sales Lines" at bounding box center [209, 118] width 45 height 13
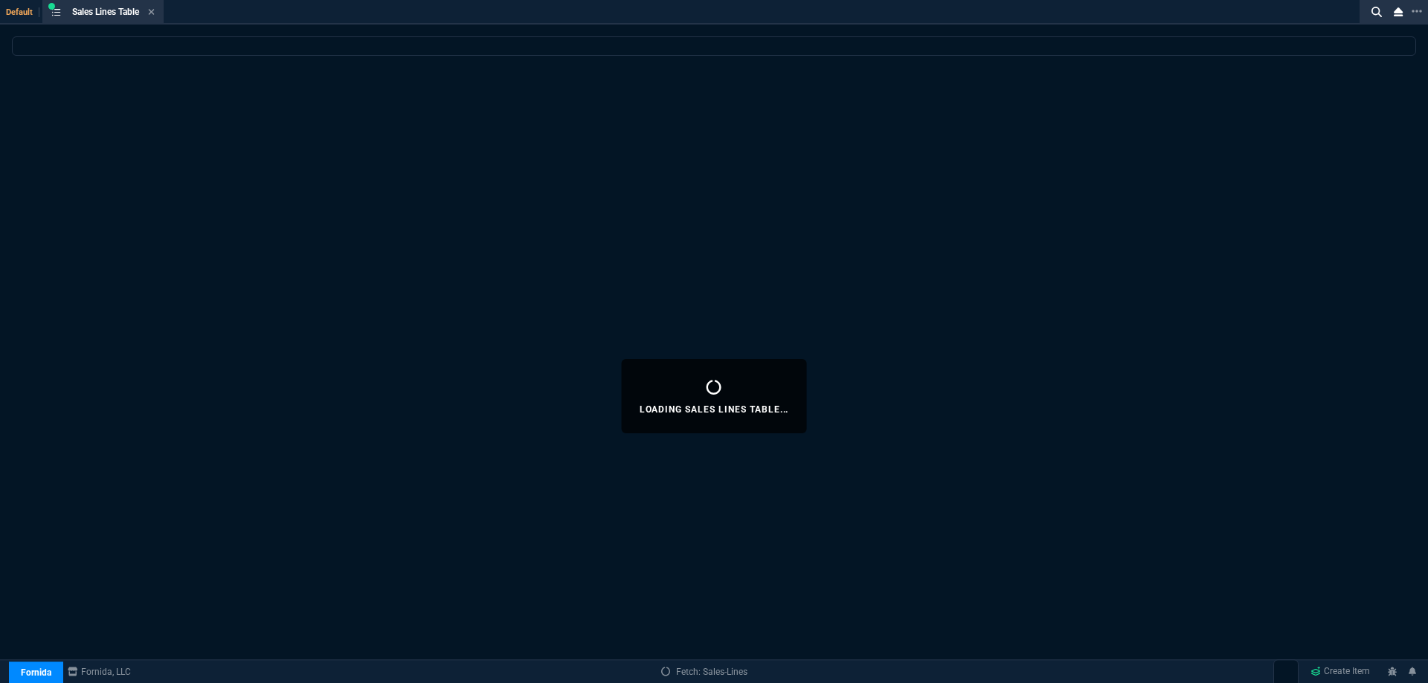
select select
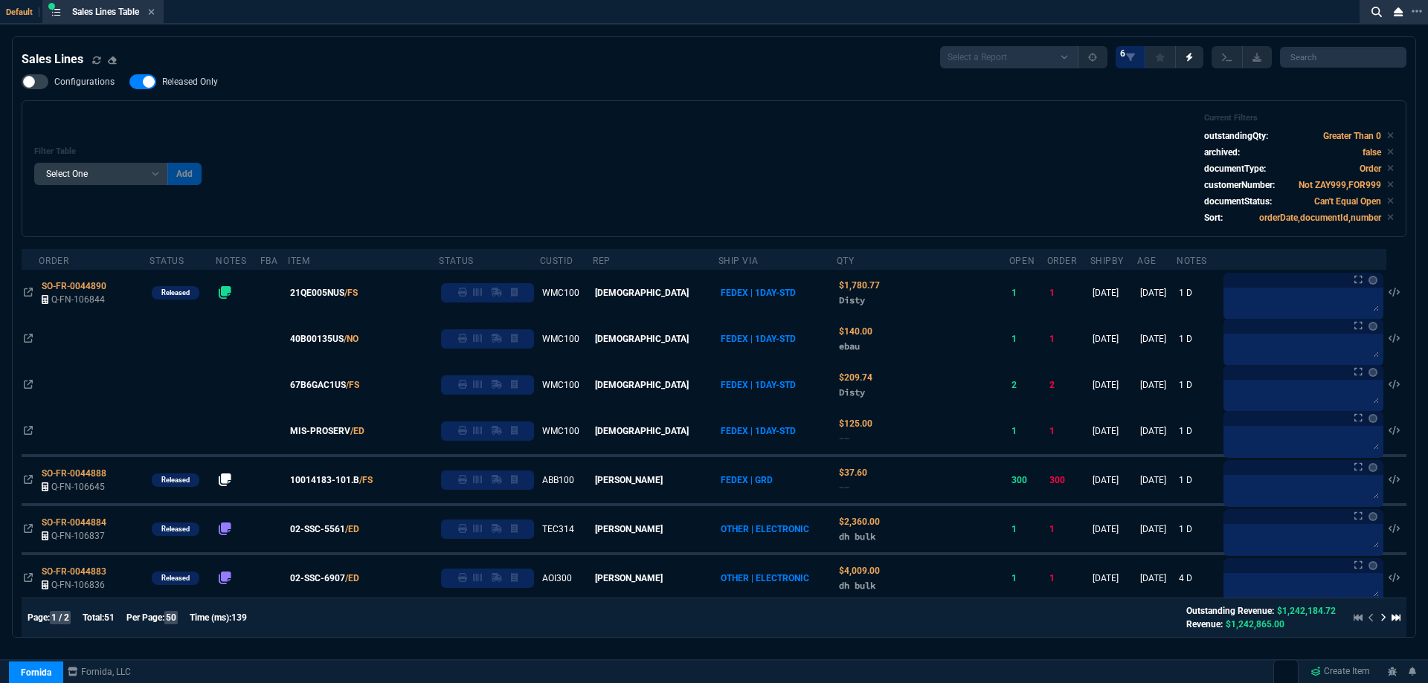
click at [194, 76] on label "Released Only" at bounding box center [180, 81] width 103 height 15
click at [129, 82] on input "Released Only" at bounding box center [129, 82] width 1 height 1
checkbox input "false"
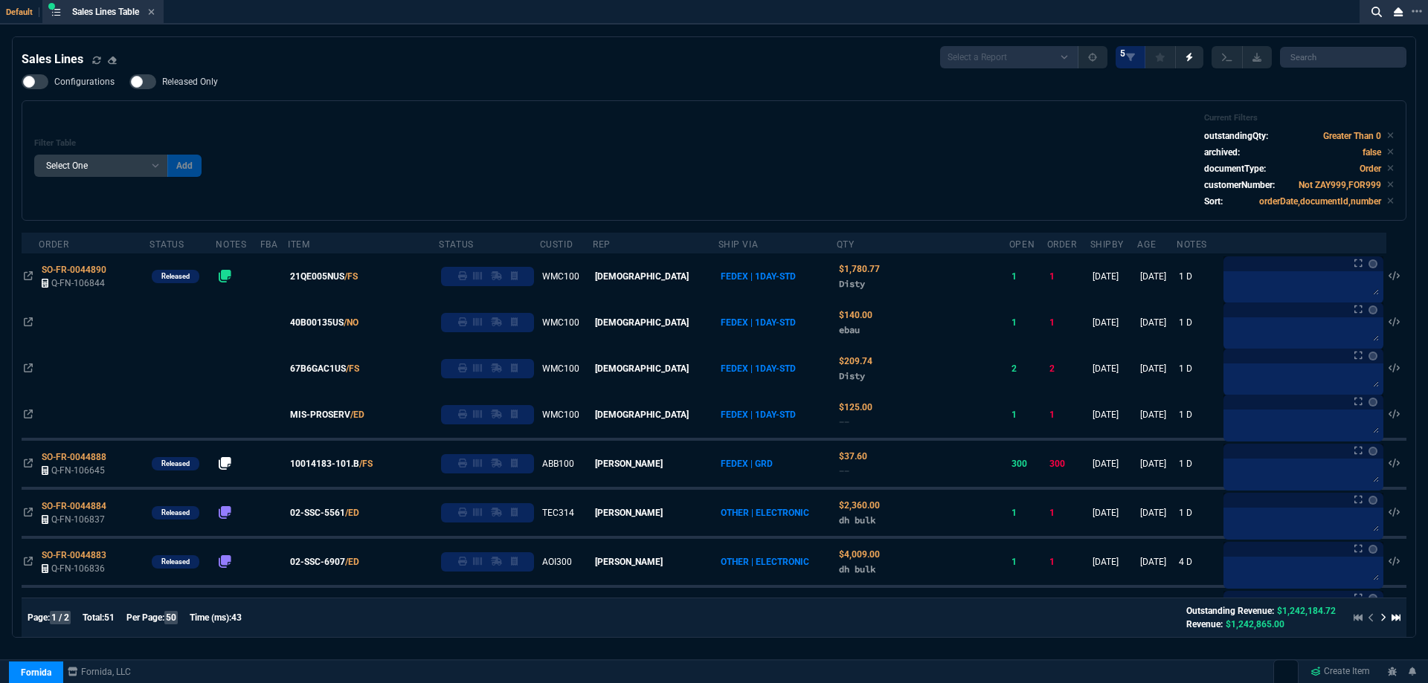
click at [596, 83] on div "Configurations Released Only Filter Table Select One Add Filter () Age () ATS (…" at bounding box center [714, 147] width 1384 height 146
click at [155, 12] on icon at bounding box center [151, 11] width 7 height 9
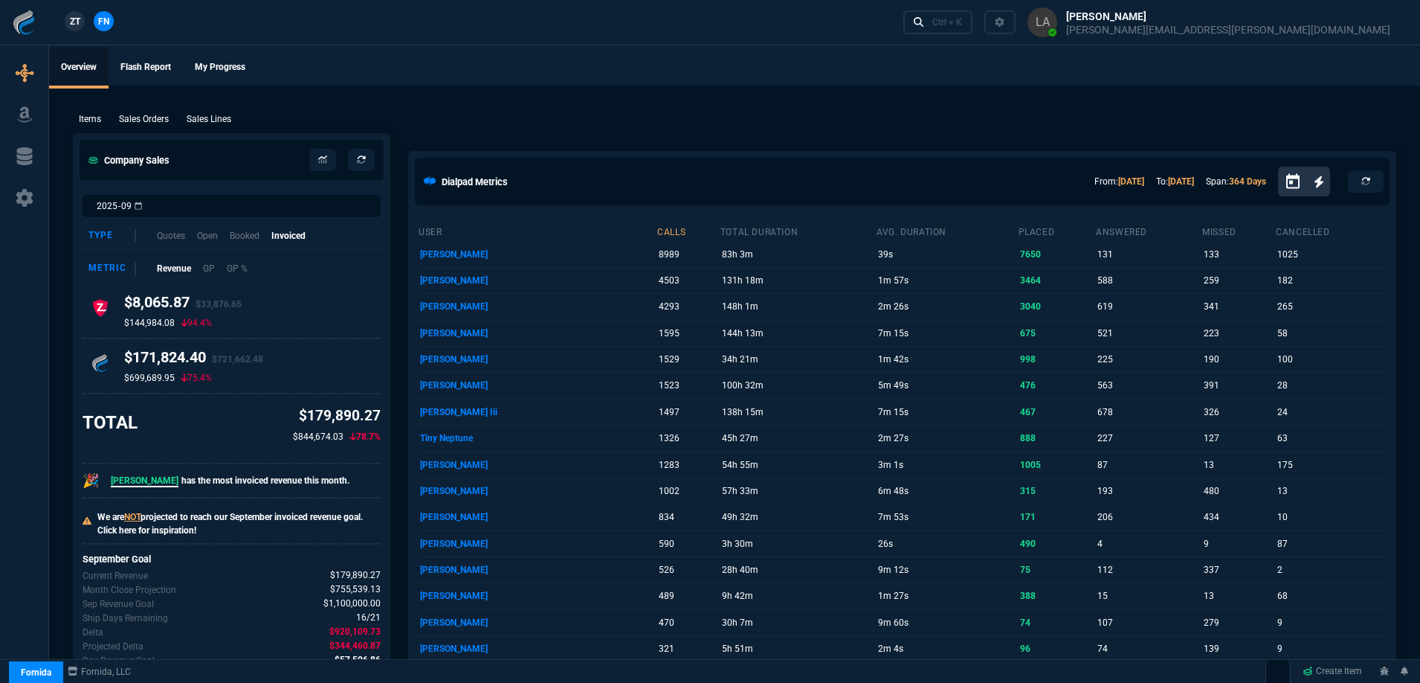
click at [71, 24] on span "ZT" at bounding box center [75, 21] width 10 height 13
click at [214, 117] on p "Sales Lines" at bounding box center [209, 118] width 45 height 13
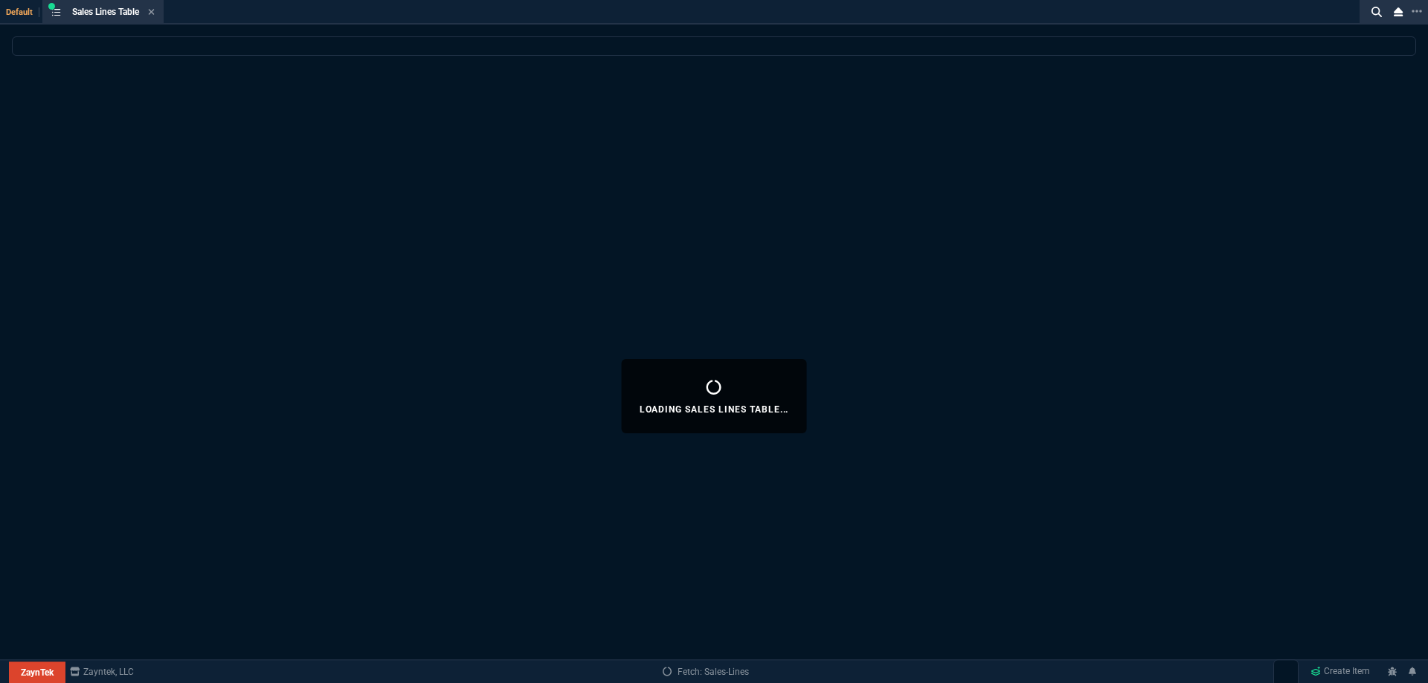
select select
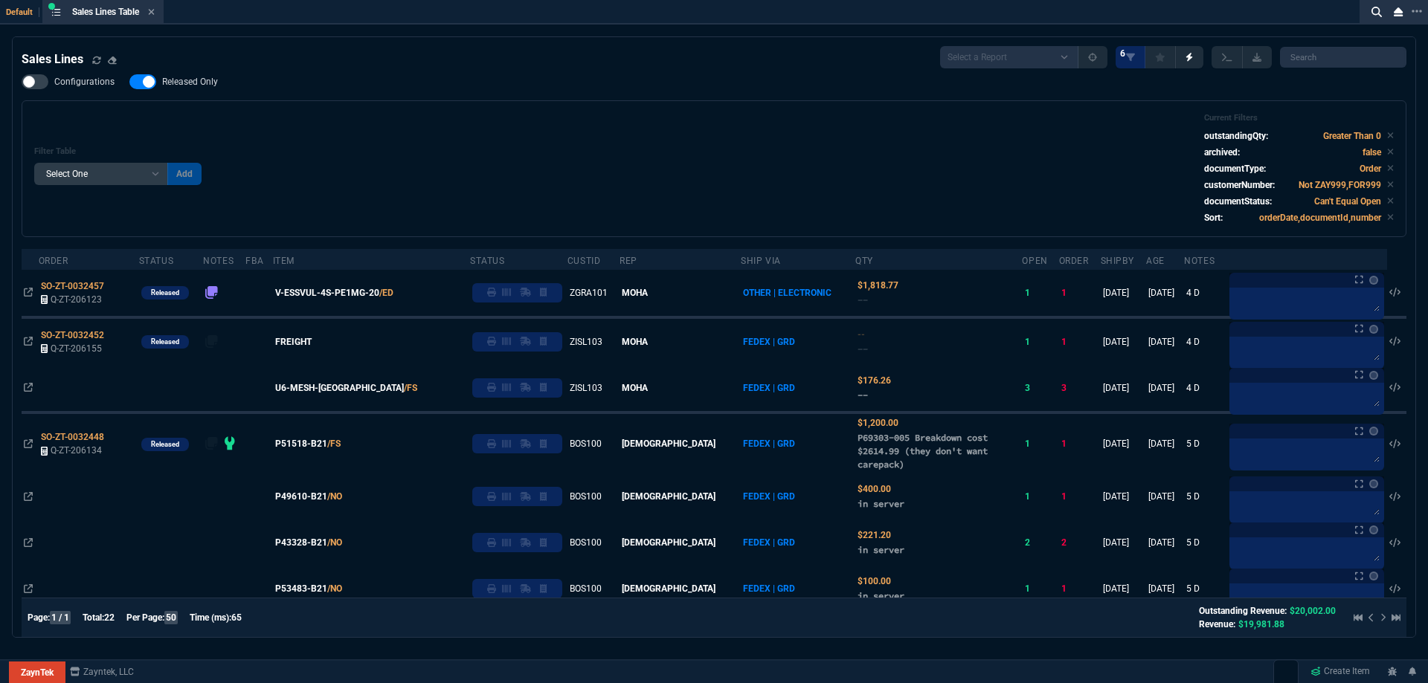
click at [500, 177] on div "Filter Table Select One Add Filter () Age () ATS () Cond (itemVariantCode) Cust…" at bounding box center [713, 169] width 1359 height 112
click at [188, 86] on span "Released Only" at bounding box center [190, 82] width 56 height 12
click at [129, 83] on input "Released Only" at bounding box center [129, 82] width 1 height 1
checkbox input "false"
click at [500, 83] on div "Configurations Released Only Filter Table Select One Add Filter () Age () ATS (…" at bounding box center [714, 155] width 1384 height 163
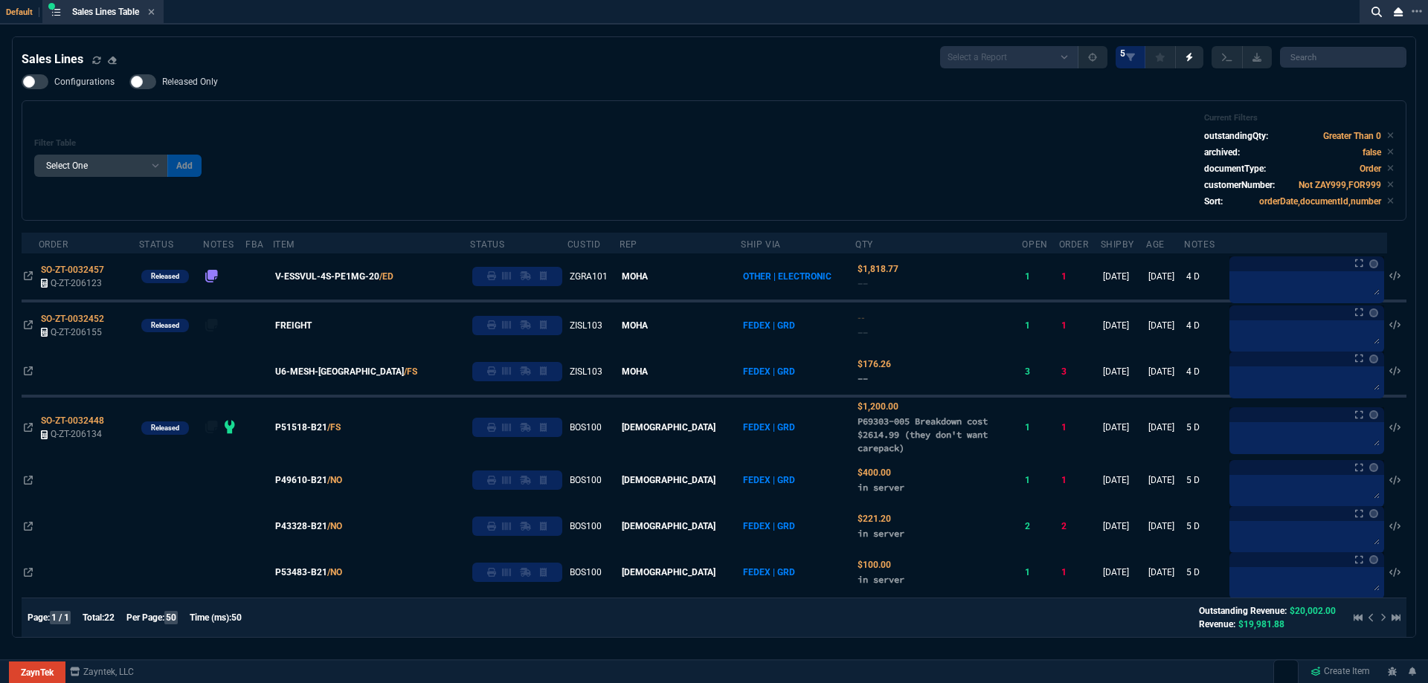
click at [585, 141] on div "Filter Table Select One Add Filter () Age () ATS () Cond (itemVariantCode) Cust…" at bounding box center [713, 160] width 1359 height 95
click at [706, 107] on div "Filter Table Select One Add Filter () Age () ATS () Cond (itemVariantCode) Cust…" at bounding box center [714, 160] width 1384 height 120
